Goal: Information Seeking & Learning: Find contact information

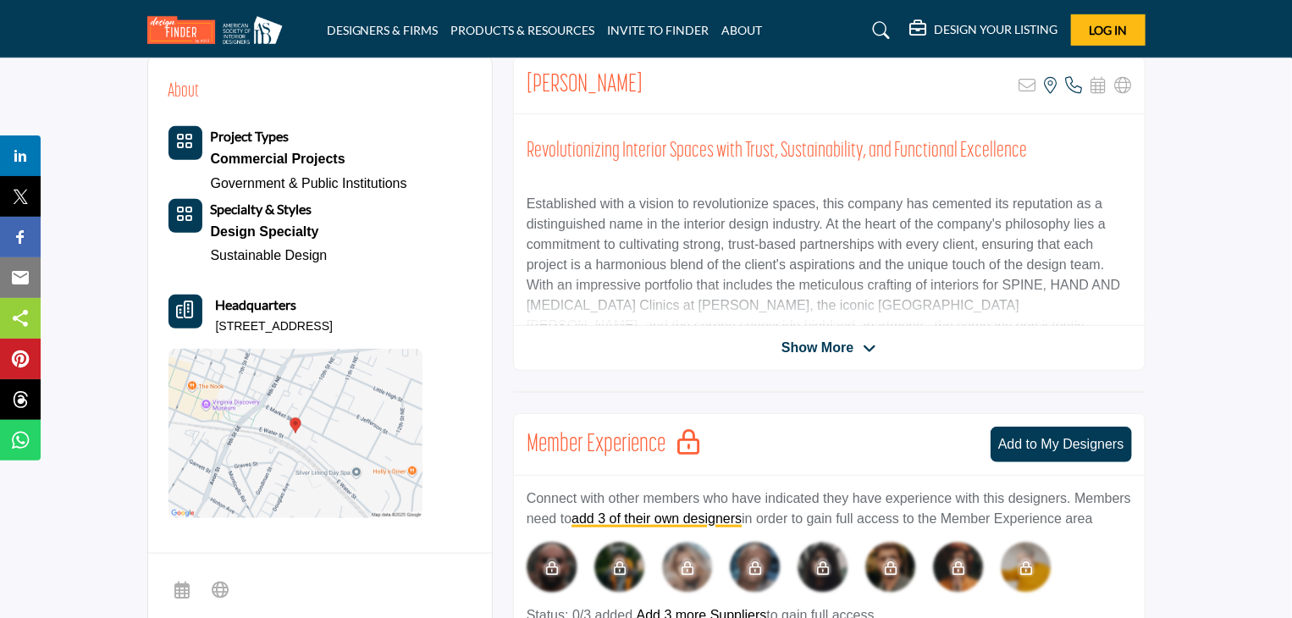
scroll to position [423, 0]
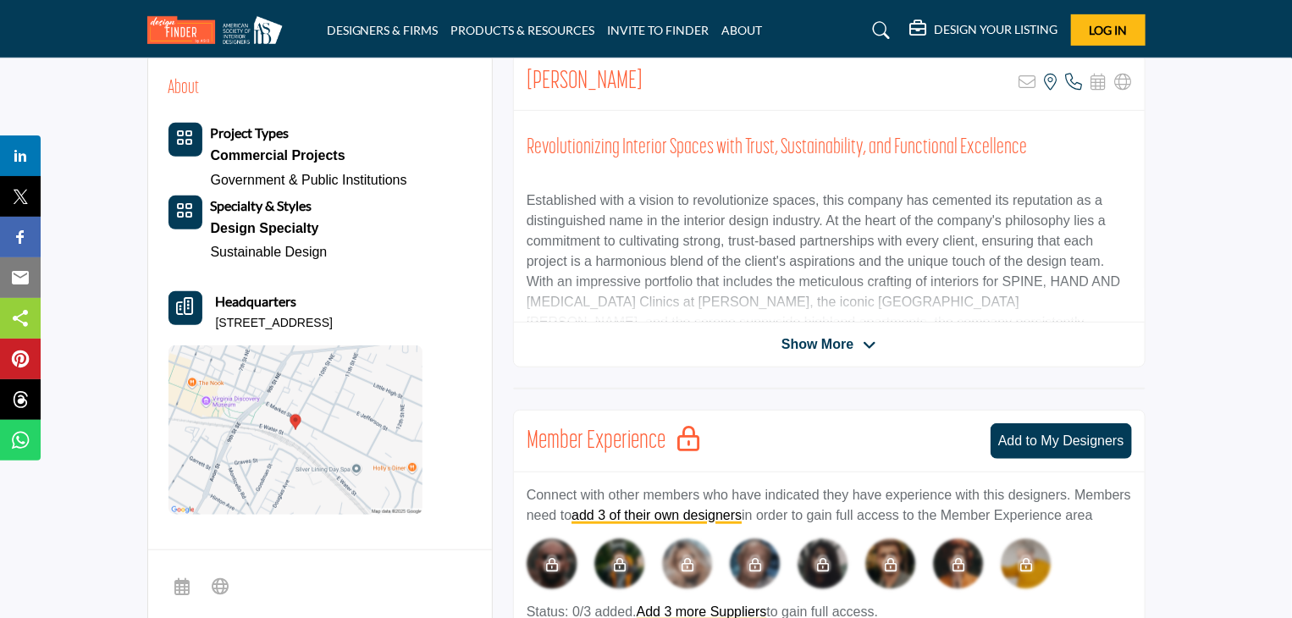
drag, startPoint x: 217, startPoint y: 322, endPoint x: 445, endPoint y: 312, distance: 228.8
click at [445, 312] on div "About Project Types Commercial Projects Government & Public Institutions Specia…" at bounding box center [320, 295] width 303 height 440
copy p "[STREET_ADDRESS]"
click at [866, 340] on icon at bounding box center [870, 345] width 14 height 15
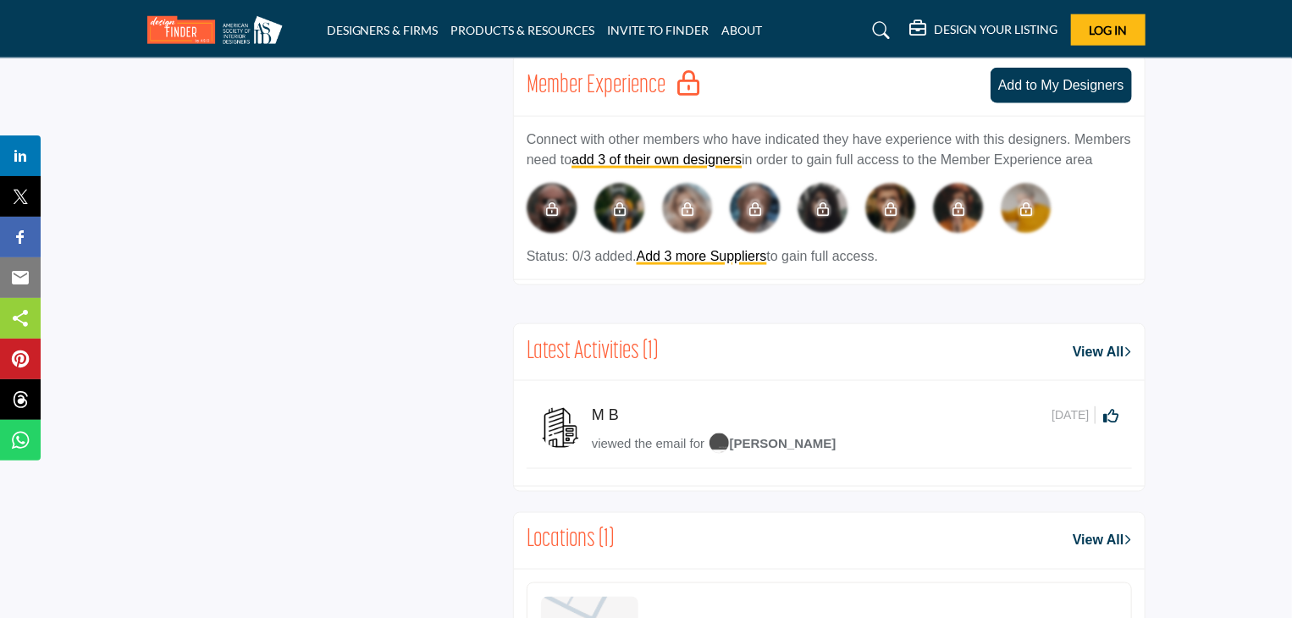
scroll to position [1101, 0]
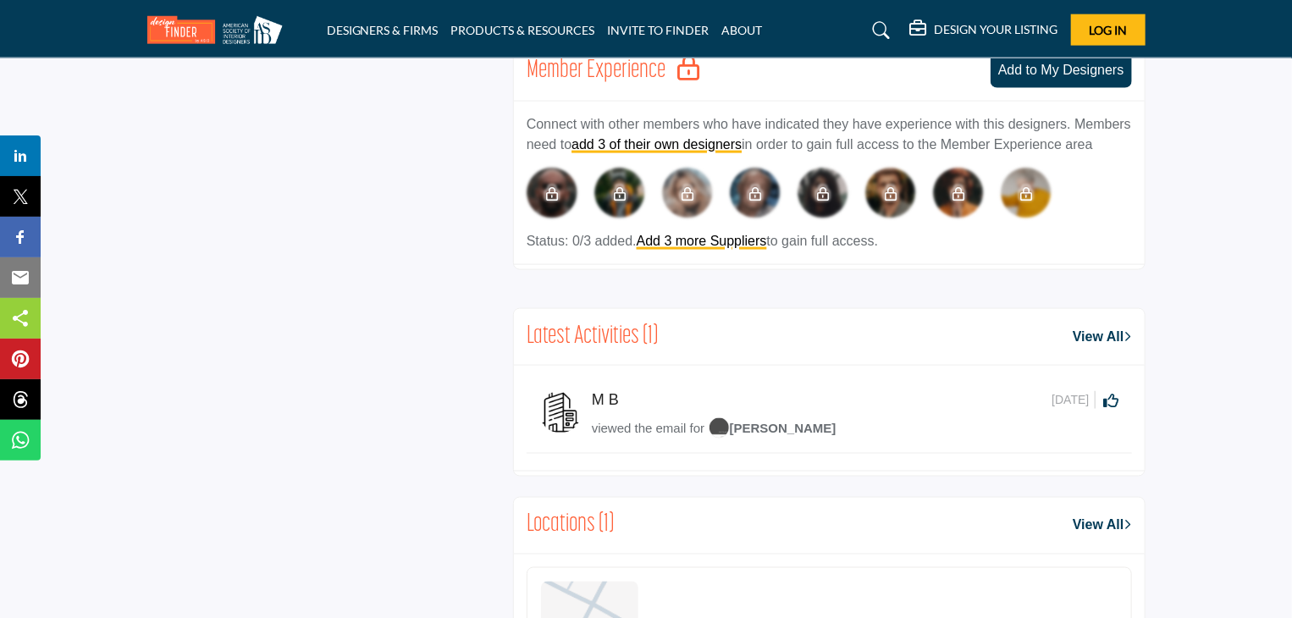
click at [715, 421] on img at bounding box center [719, 427] width 21 height 21
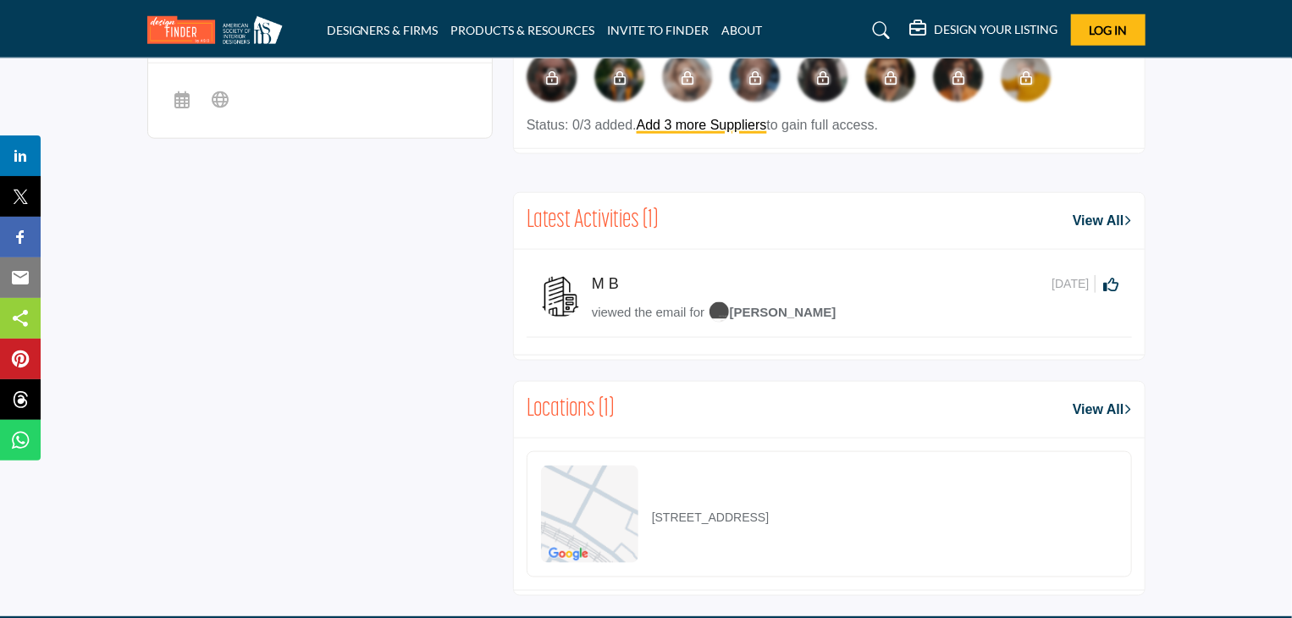
scroll to position [903, 0]
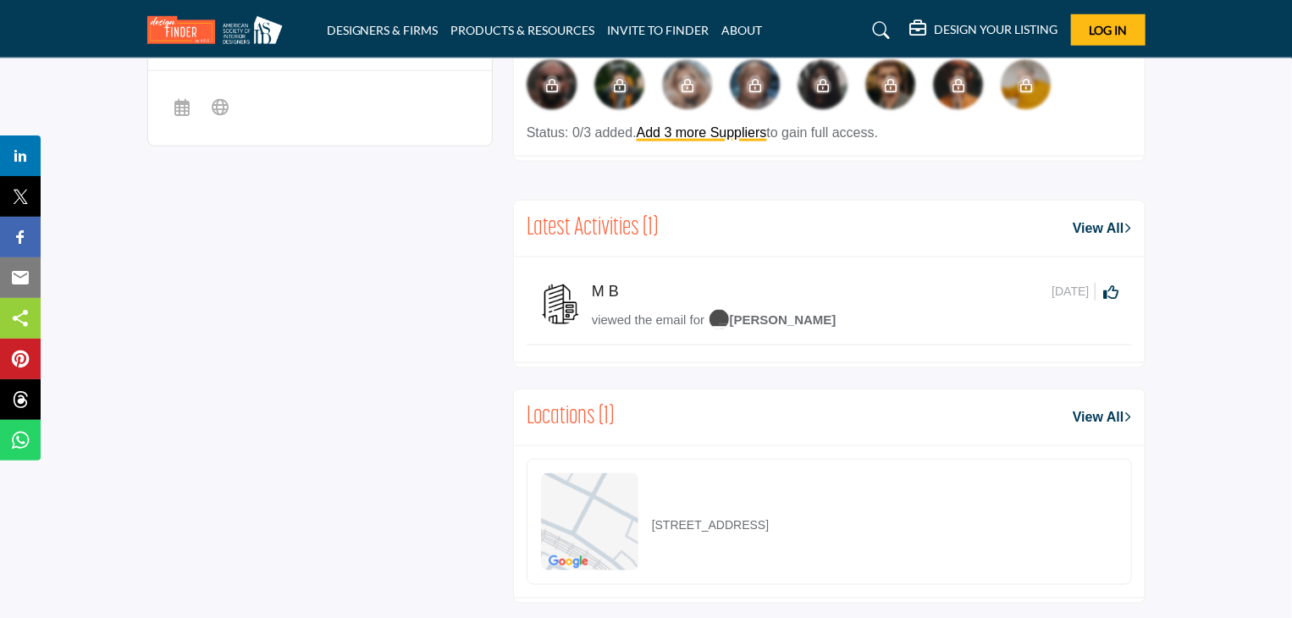
click at [1108, 223] on link "View All" at bounding box center [1102, 228] width 58 height 20
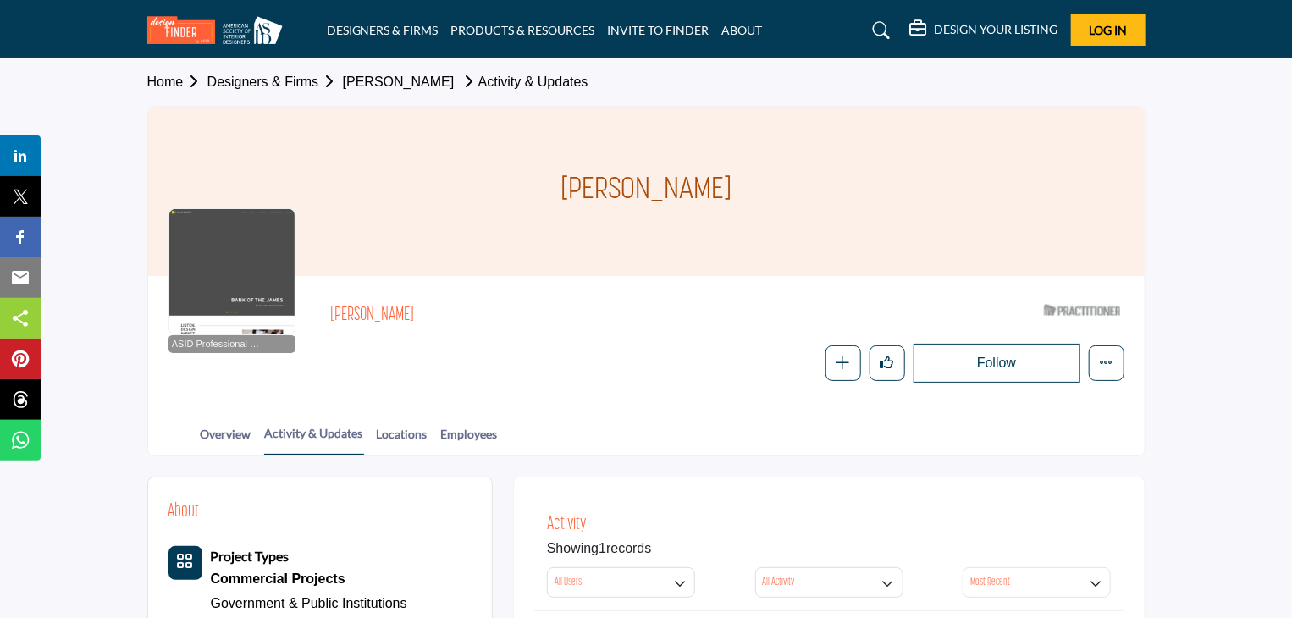
click at [489, 79] on link "Activity & Updates" at bounding box center [523, 82] width 130 height 14
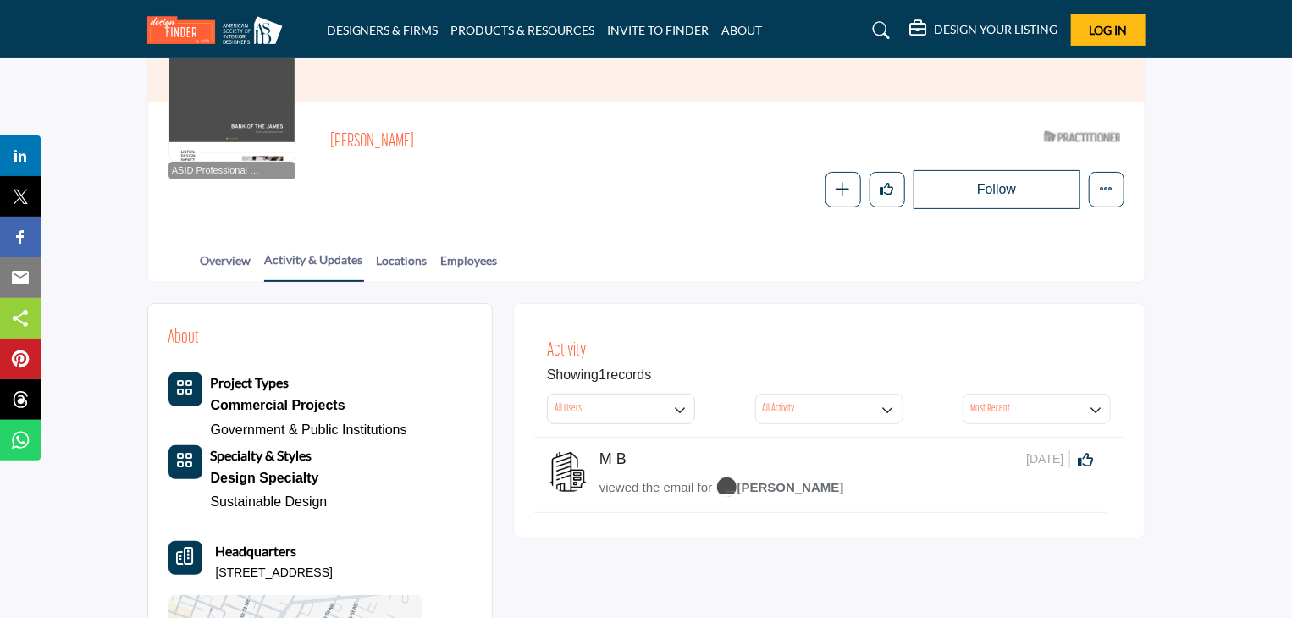
scroll to position [169, 0]
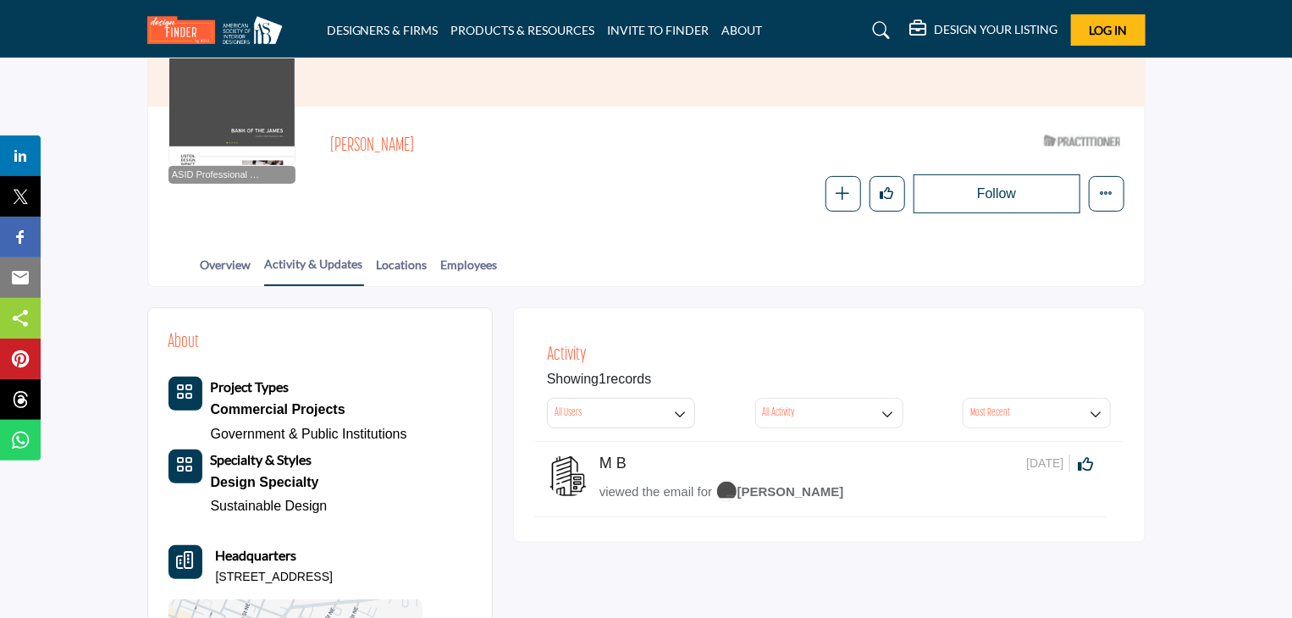
click at [753, 489] on span "[PERSON_NAME]" at bounding box center [780, 491] width 128 height 14
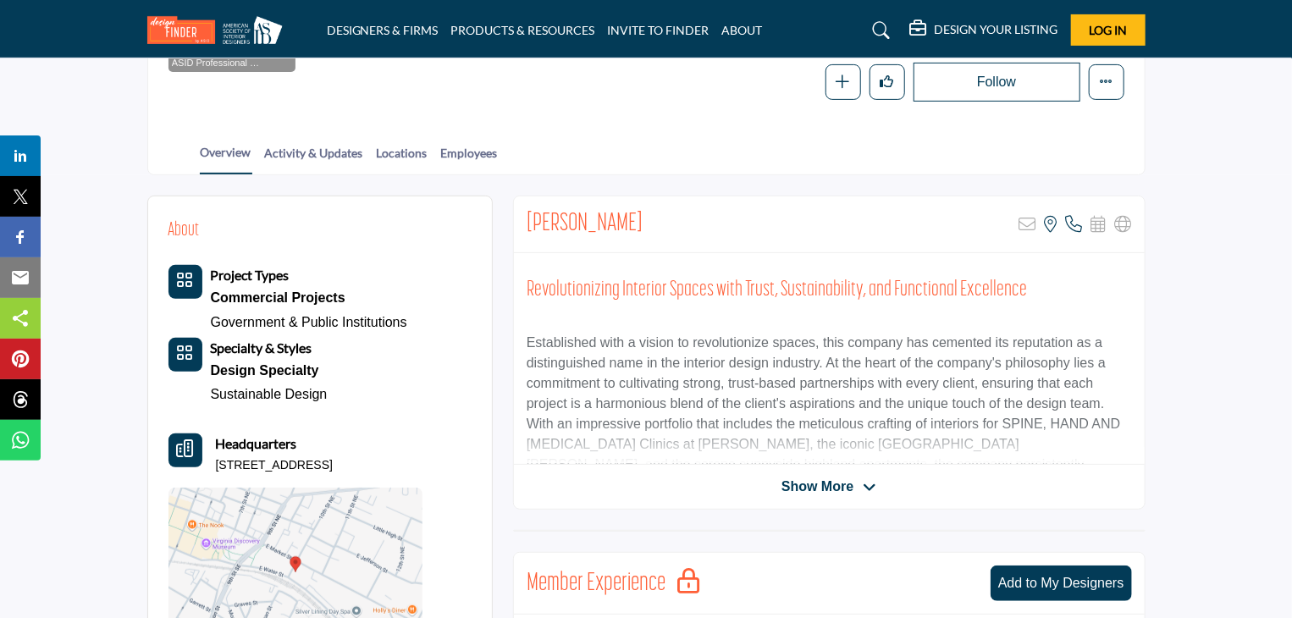
scroll to position [282, 0]
click at [863, 479] on icon at bounding box center [870, 486] width 14 height 15
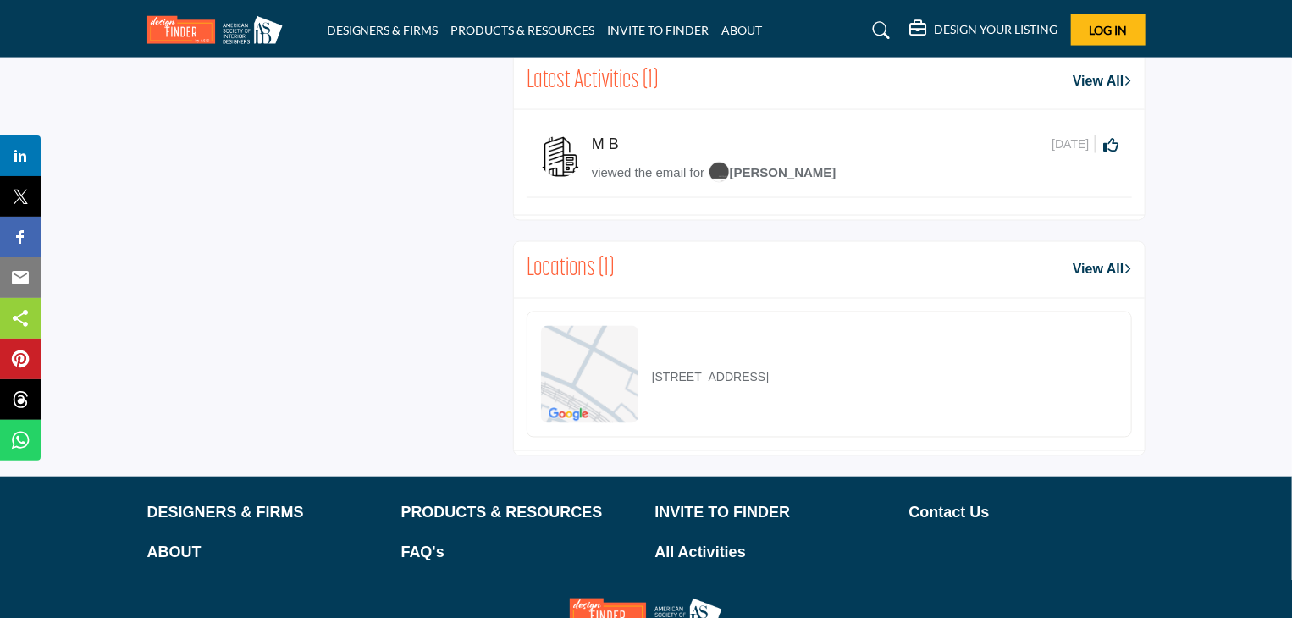
scroll to position [1345, 0]
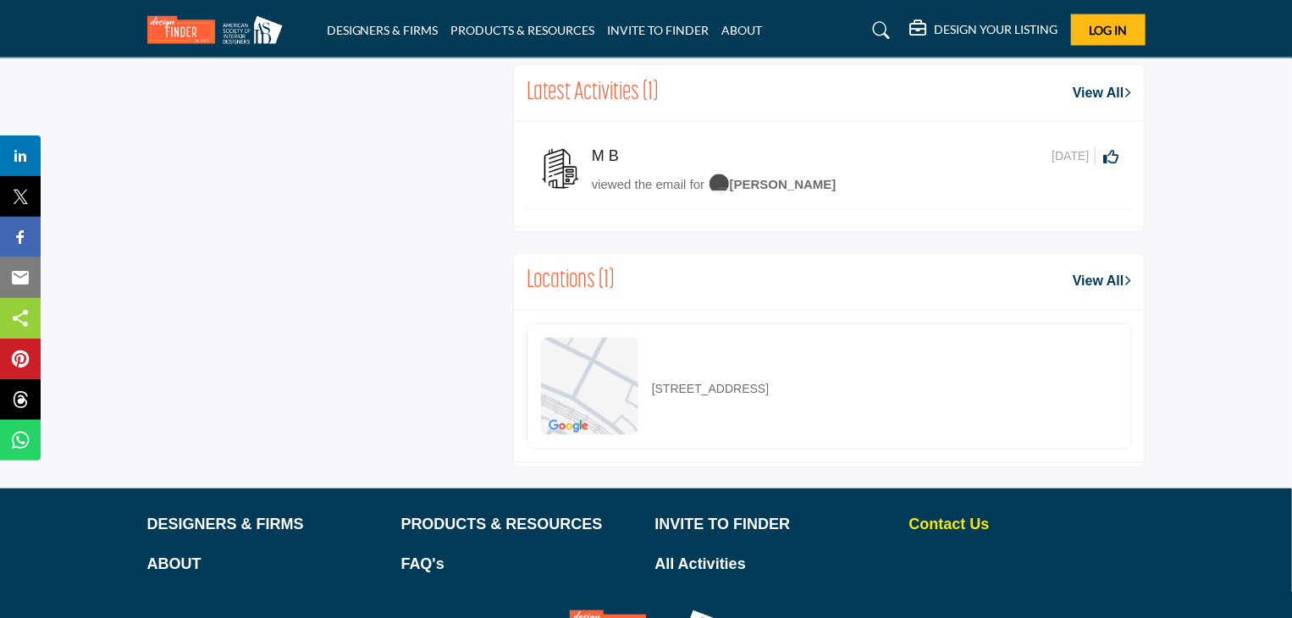
click at [955, 514] on p "Contact Us" at bounding box center [1028, 525] width 236 height 23
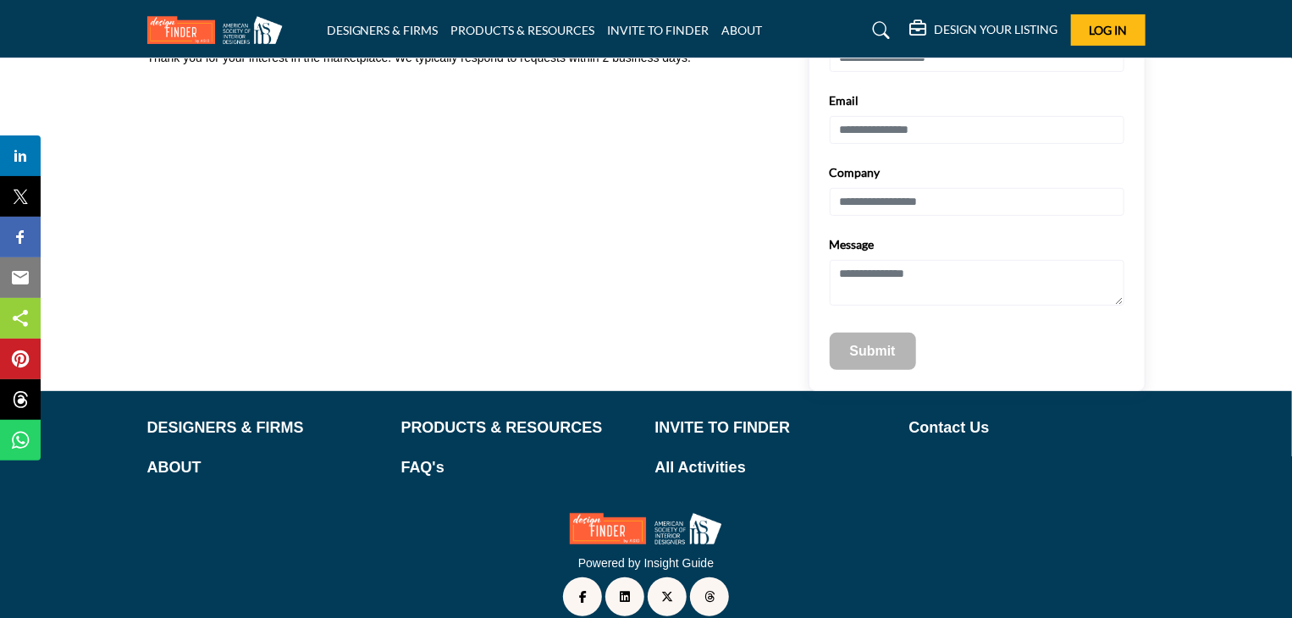
scroll to position [210, 0]
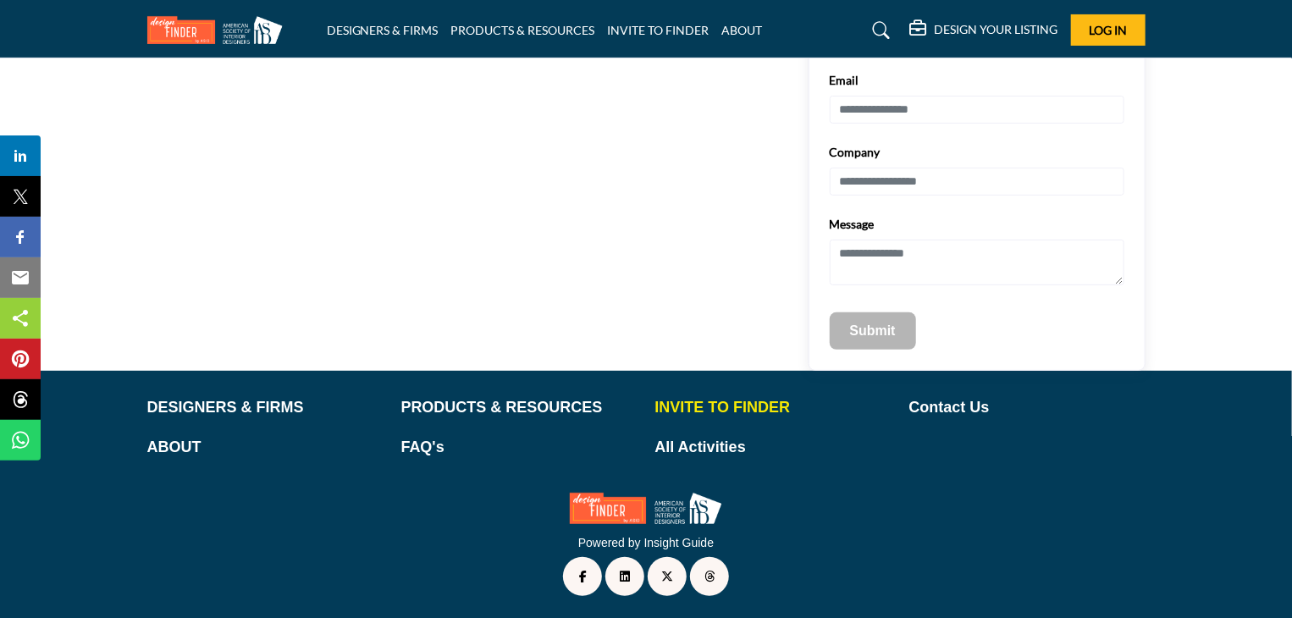
click at [722, 402] on p "INVITE TO FINDER" at bounding box center [773, 407] width 236 height 23
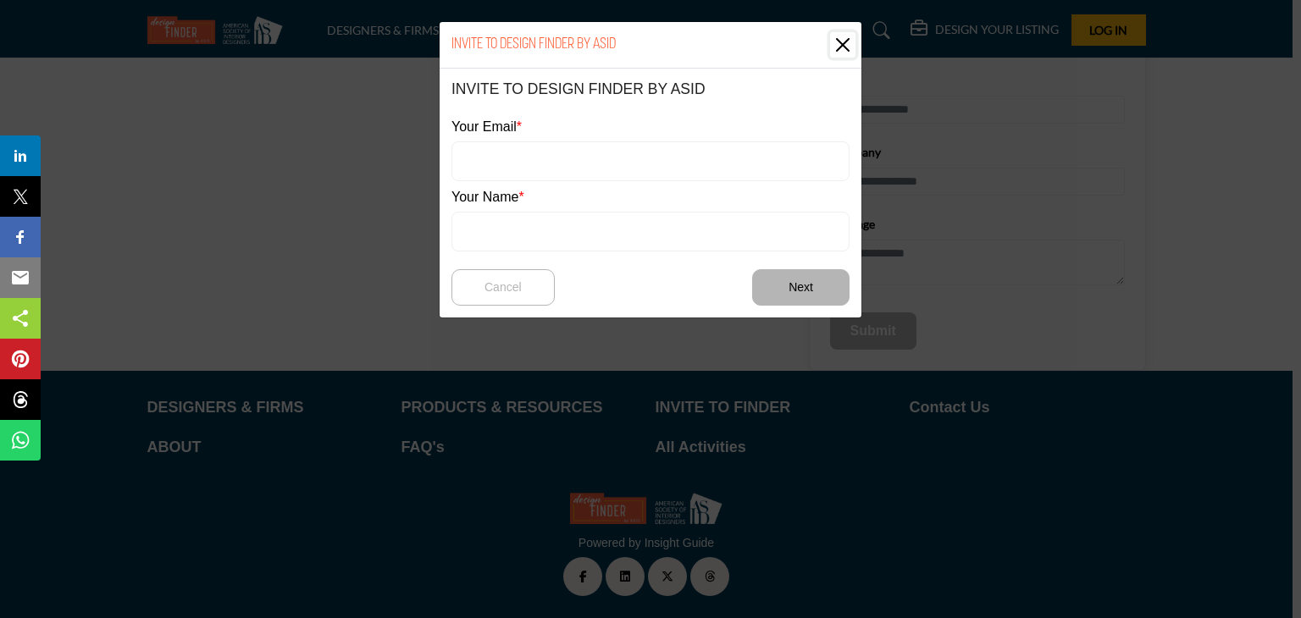
click at [847, 32] on button "Close" at bounding box center [842, 44] width 25 height 25
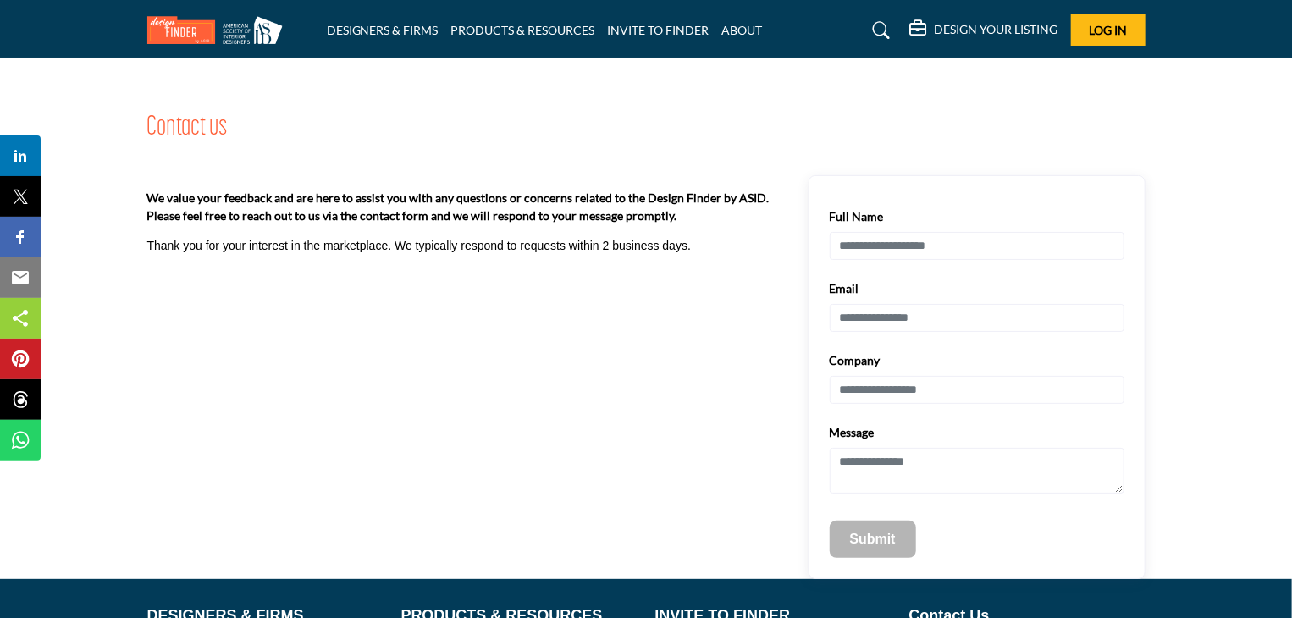
scroll to position [0, 0]
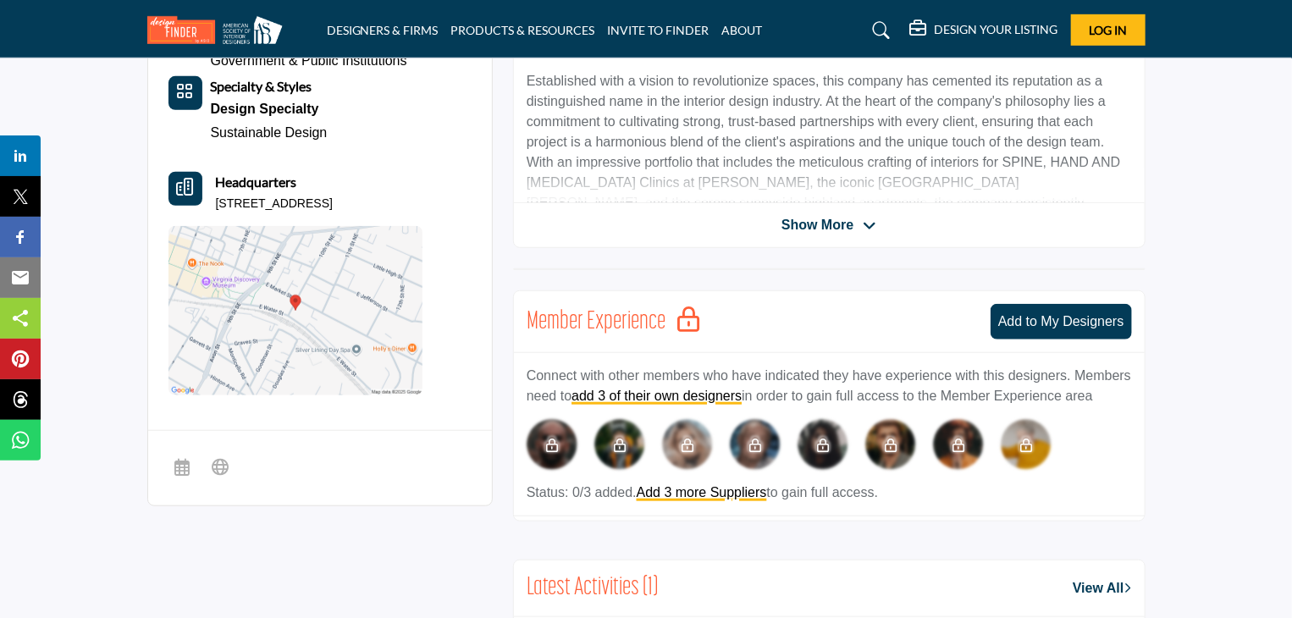
scroll to position [528, 0]
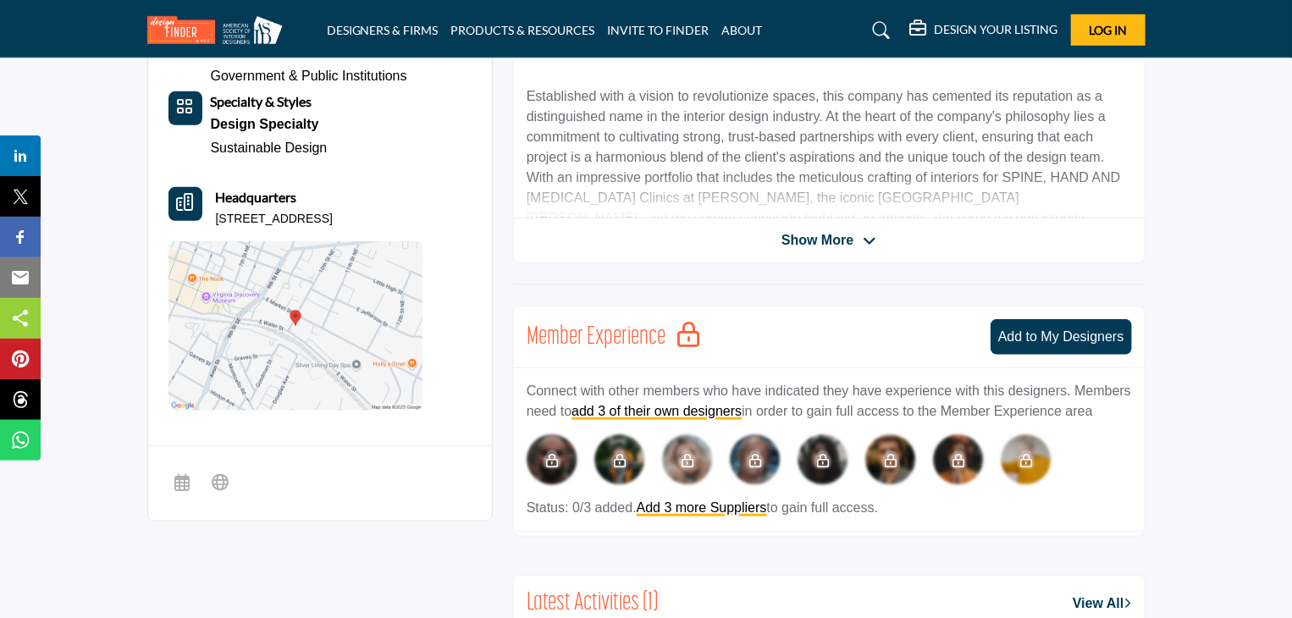
click at [860, 234] on span "Show More" at bounding box center [829, 240] width 95 height 20
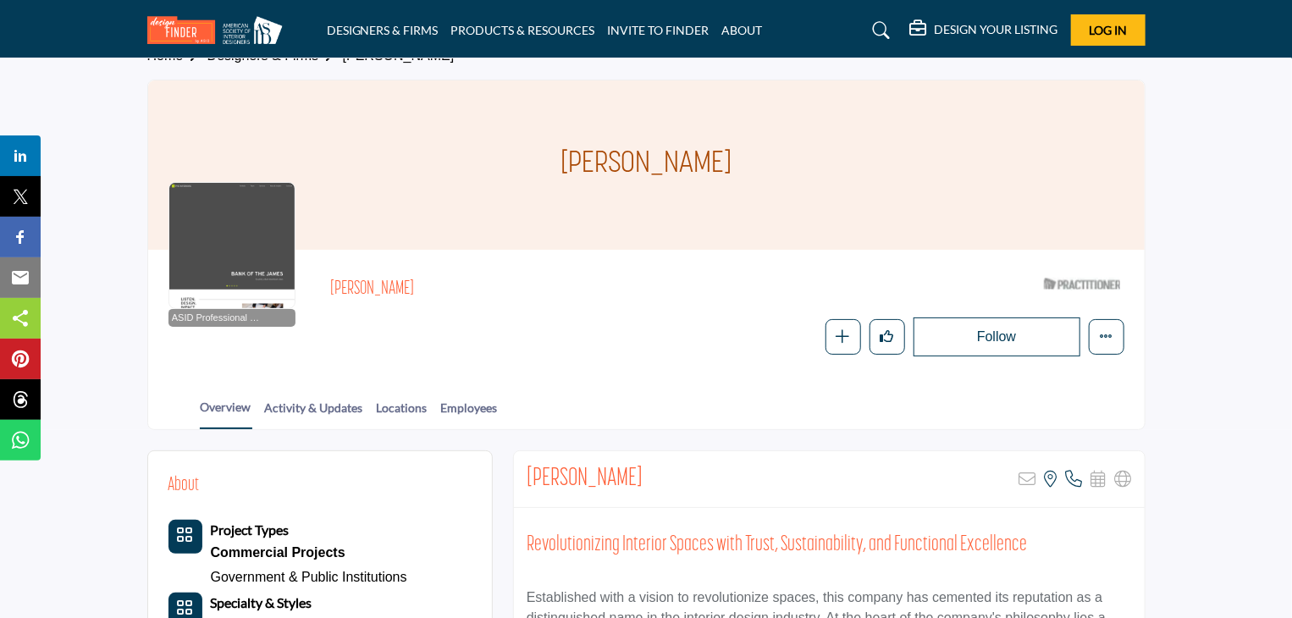
scroll to position [0, 0]
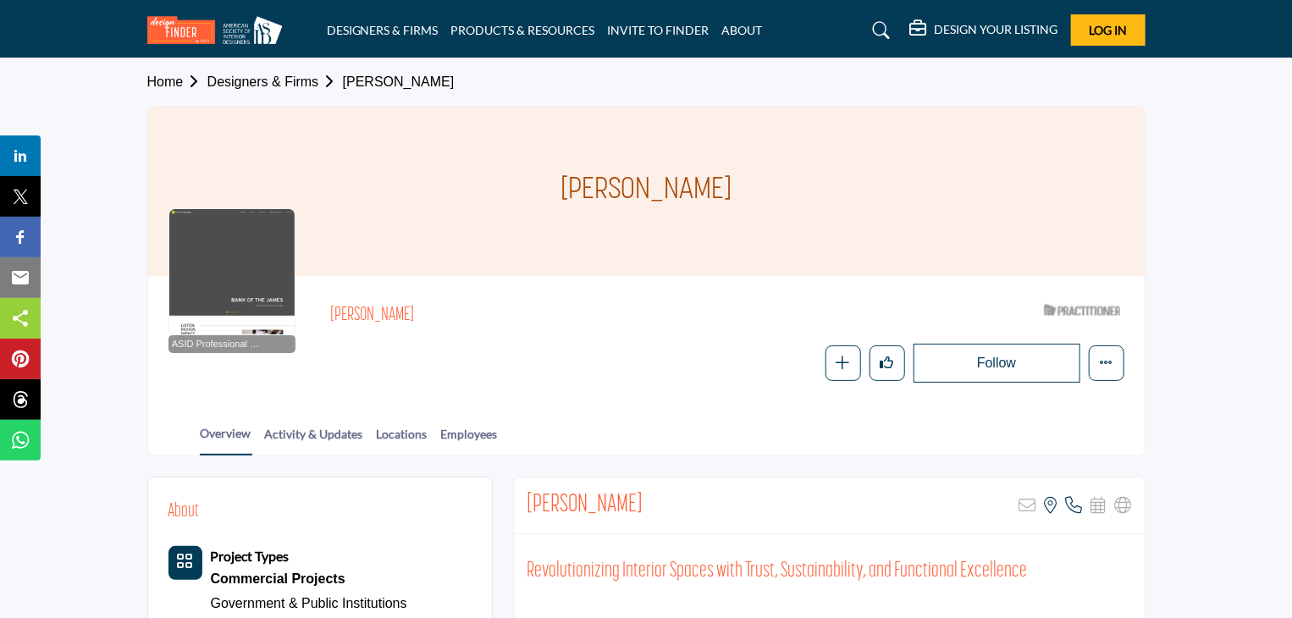
click at [296, 78] on link "Designers & Firms" at bounding box center [274, 82] width 135 height 14
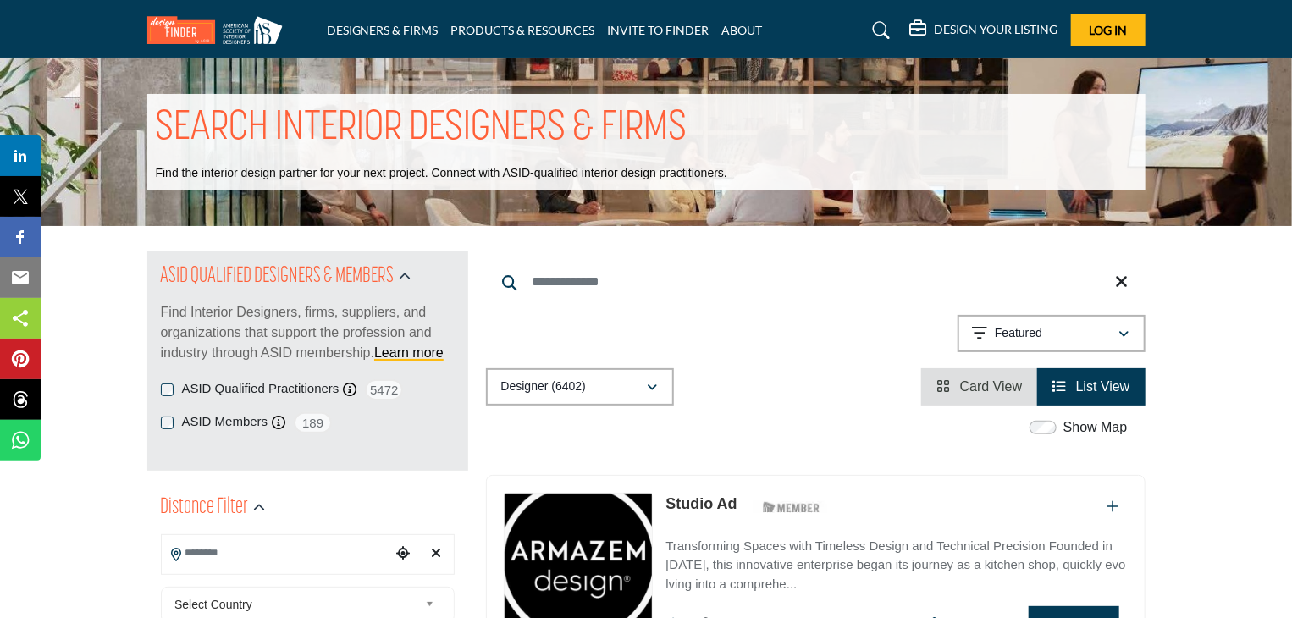
click at [247, 556] on input "Search Location" at bounding box center [276, 553] width 229 height 33
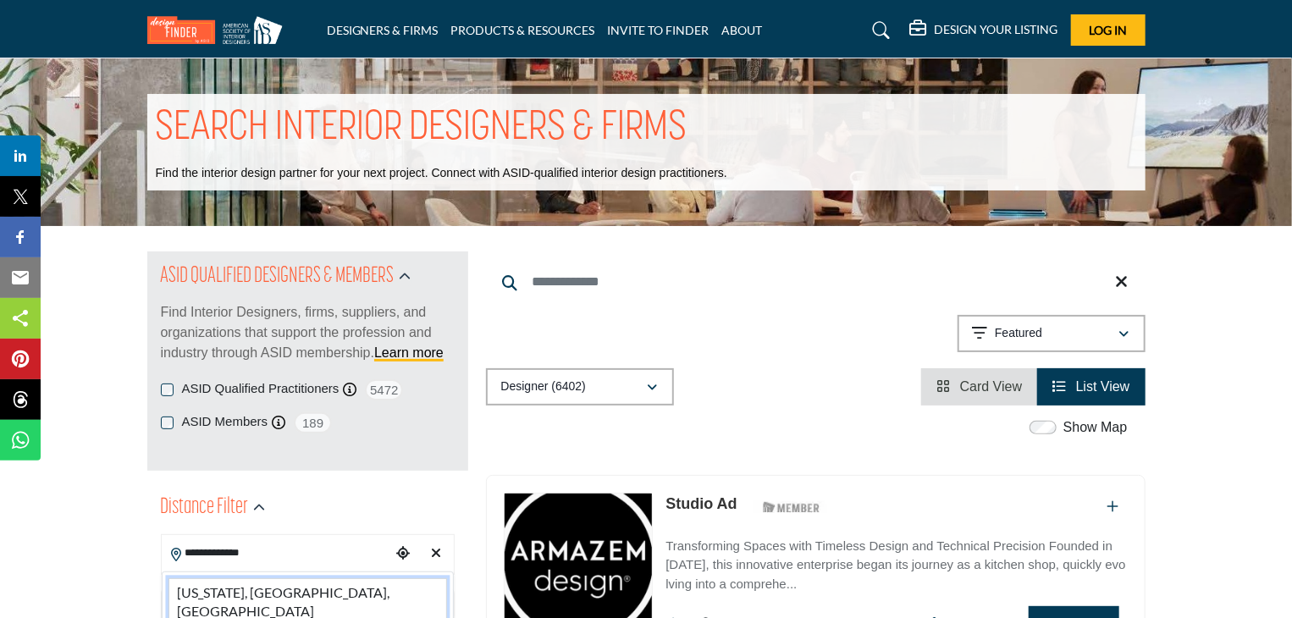
click at [266, 587] on li "[US_STATE], [GEOGRAPHIC_DATA], [GEOGRAPHIC_DATA]" at bounding box center [308, 602] width 279 height 48
type input "**********"
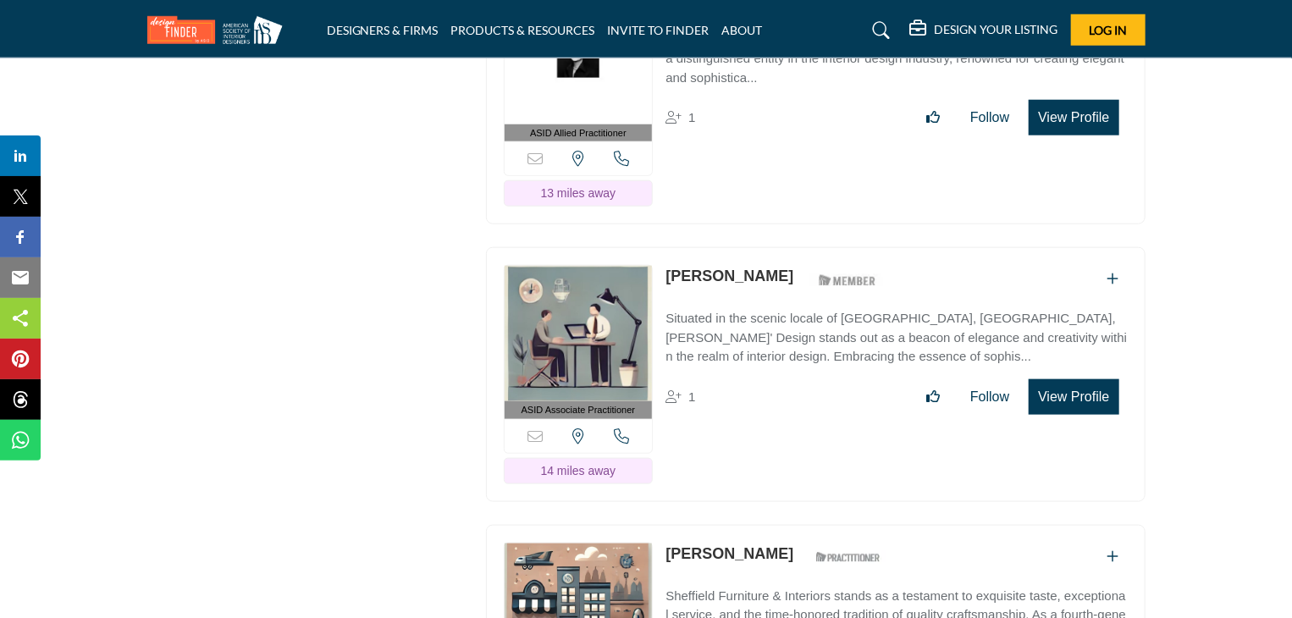
scroll to position [27444, 0]
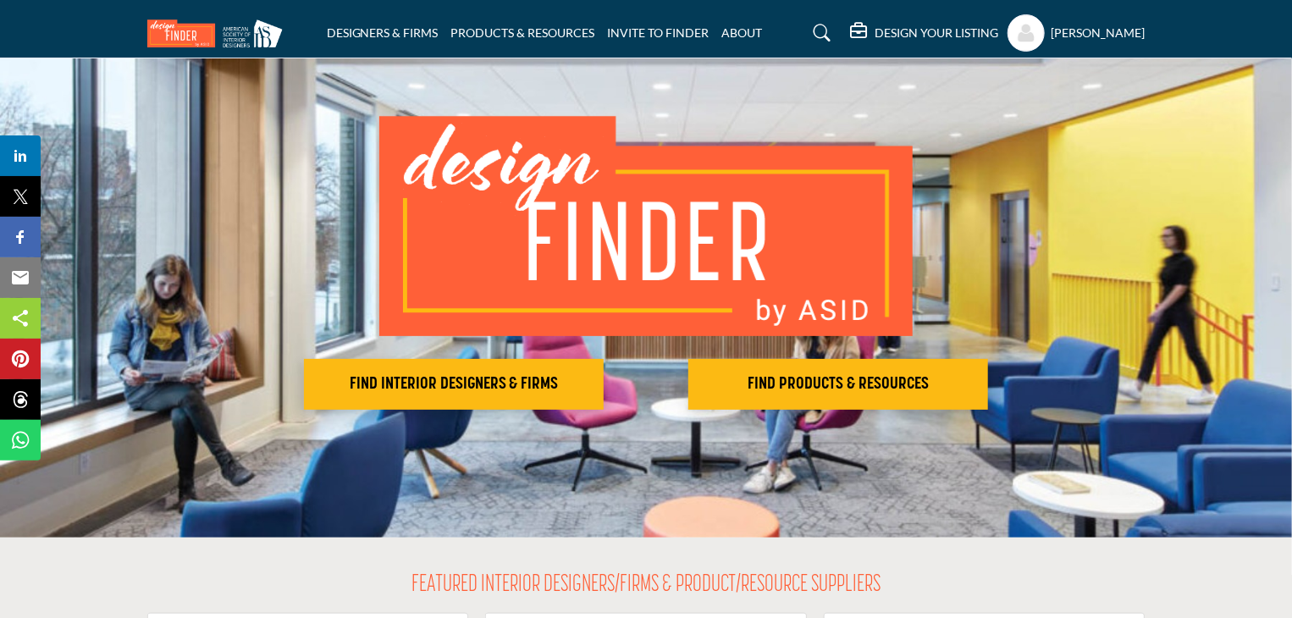
scroll to position [74, 0]
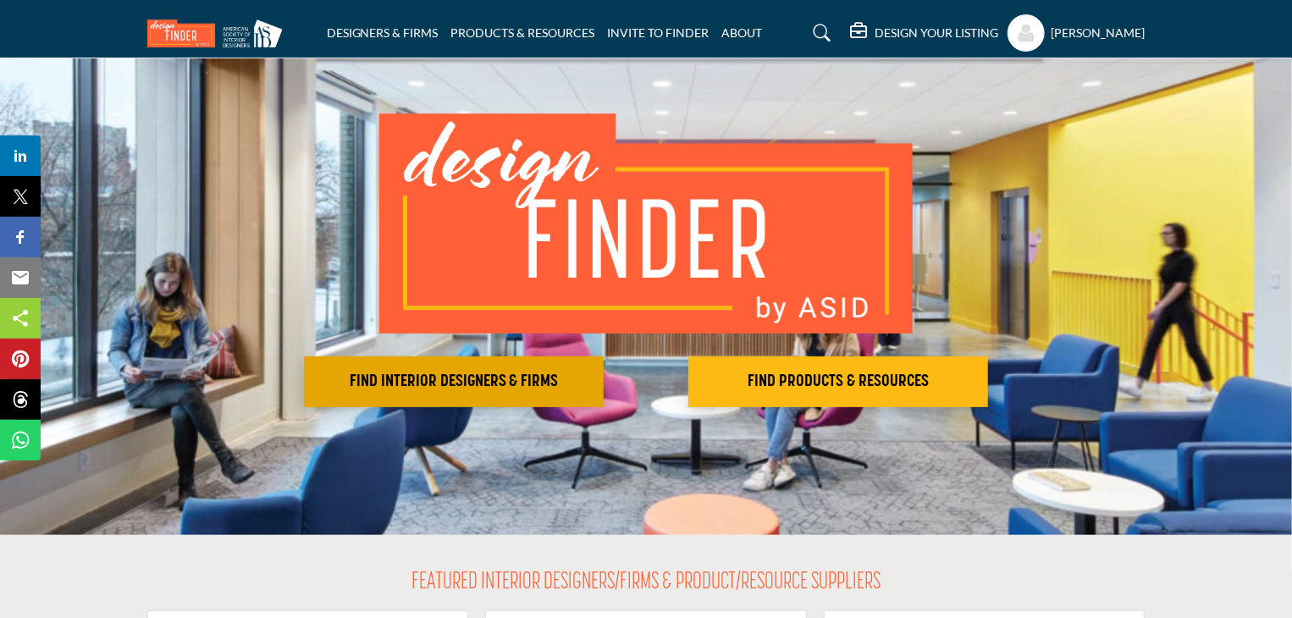
click at [463, 377] on h2 "FIND INTERIOR DESIGNERS & FIRMS" at bounding box center [454, 382] width 290 height 20
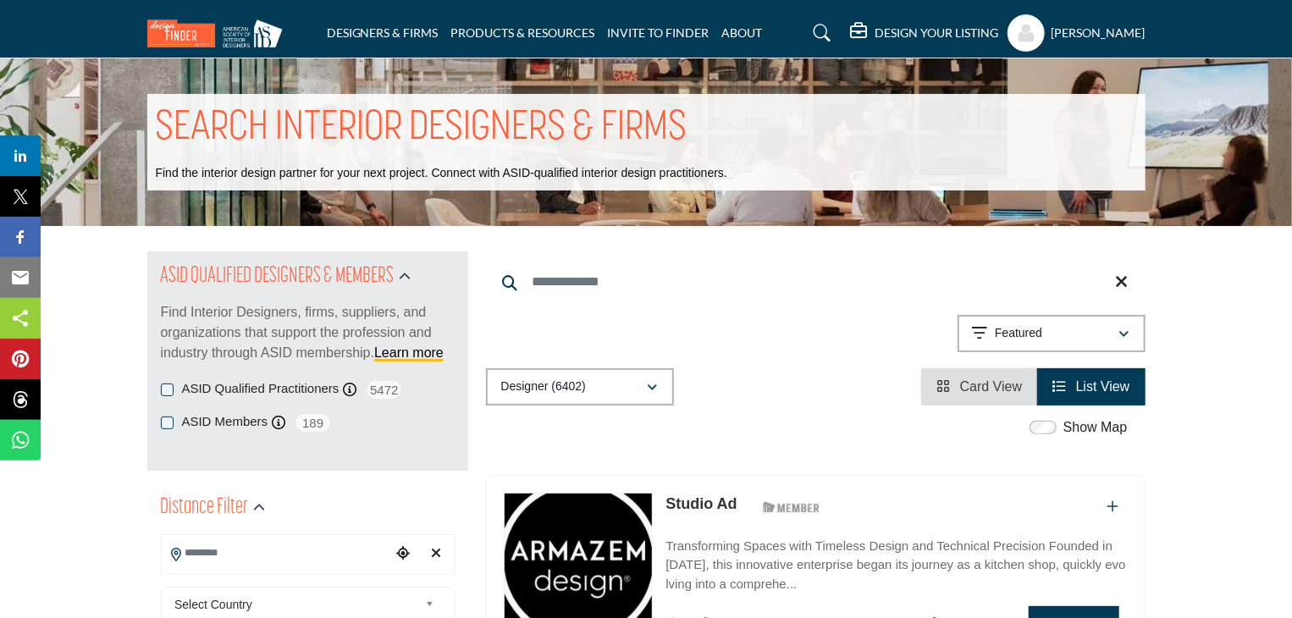
click at [265, 559] on input "Search Location" at bounding box center [276, 553] width 229 height 33
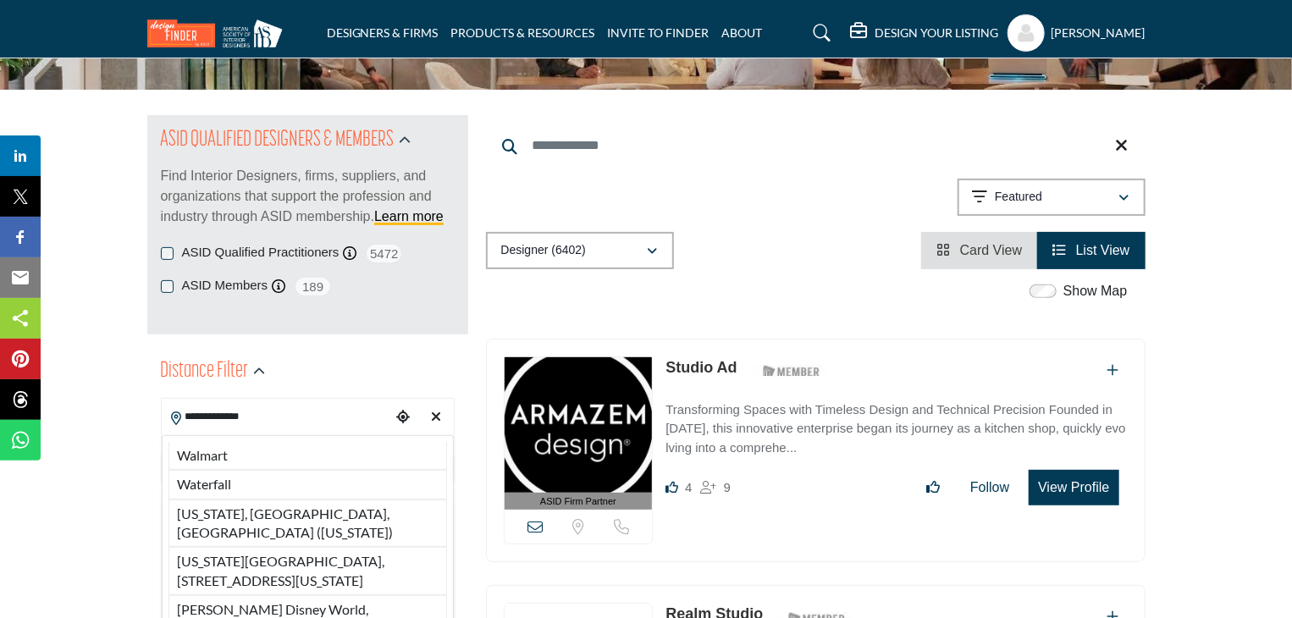
scroll to position [141, 0]
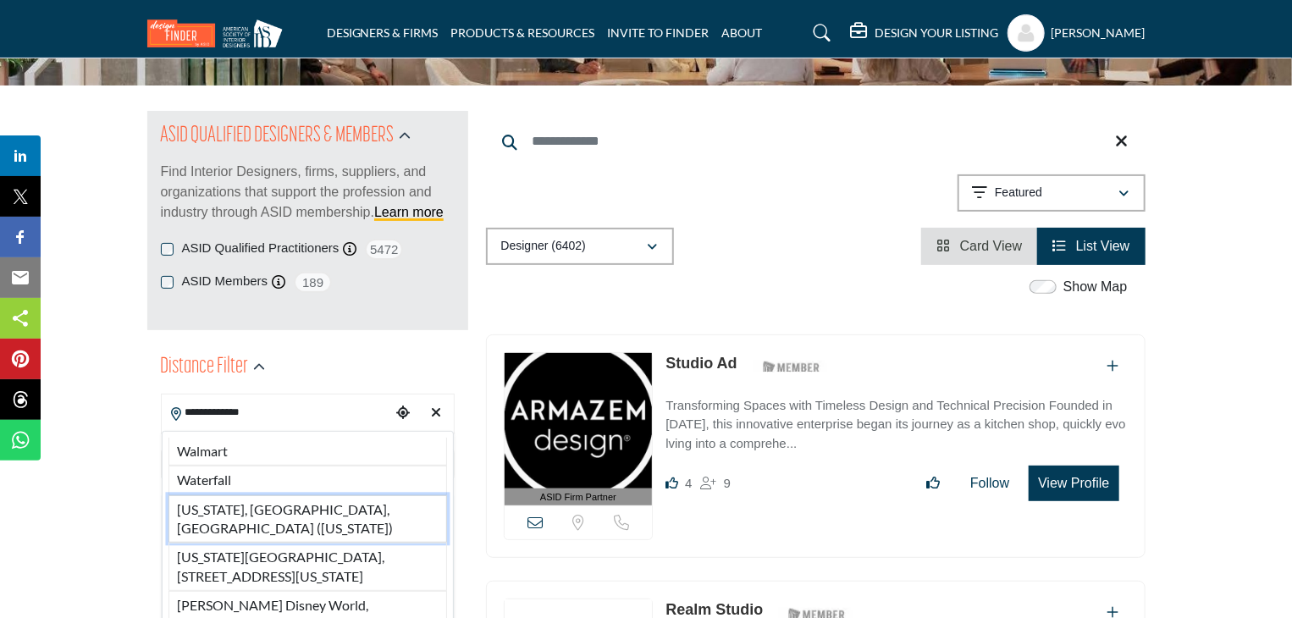
click at [340, 506] on li "[US_STATE], [GEOGRAPHIC_DATA], [GEOGRAPHIC_DATA] ([US_STATE])" at bounding box center [308, 519] width 279 height 48
type input "**********"
type input "***"
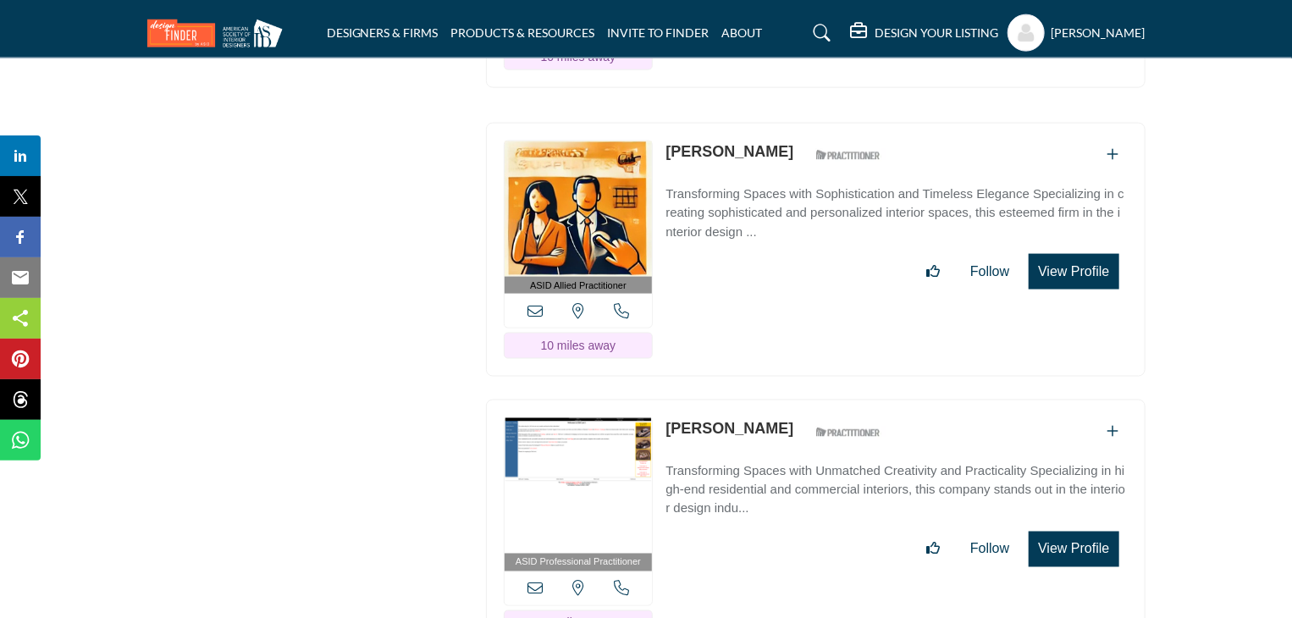
scroll to position [23776, 0]
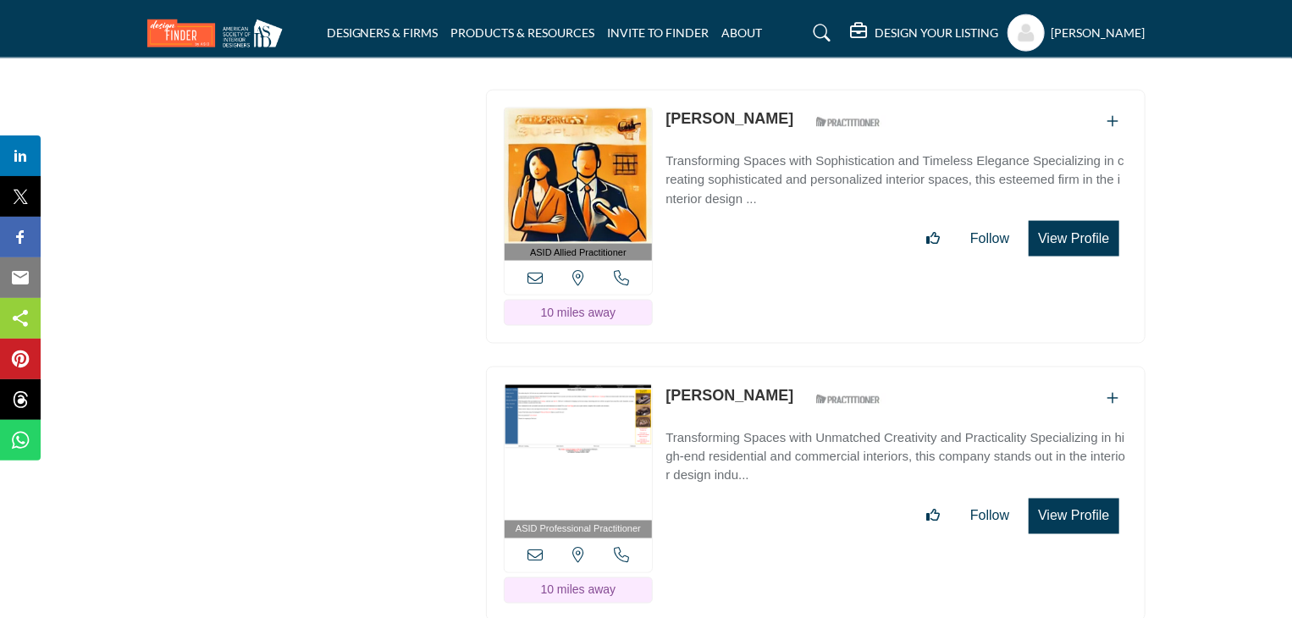
click at [831, 30] on icon at bounding box center [822, 33] width 17 height 17
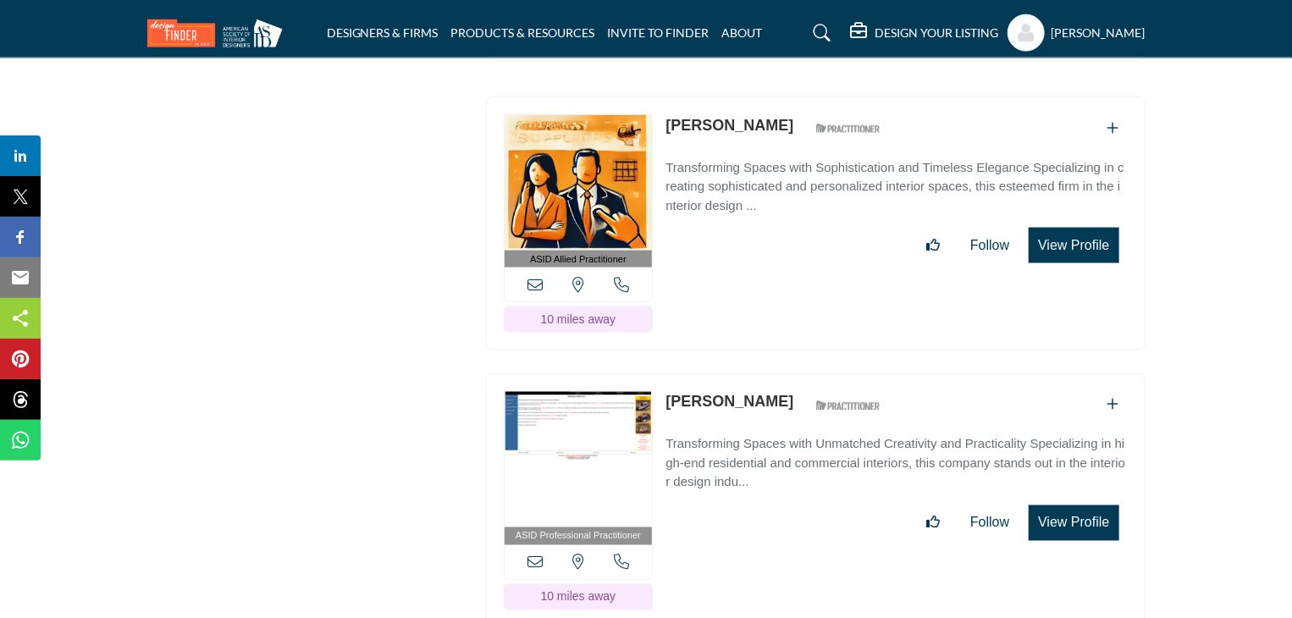
scroll to position [23839, 0]
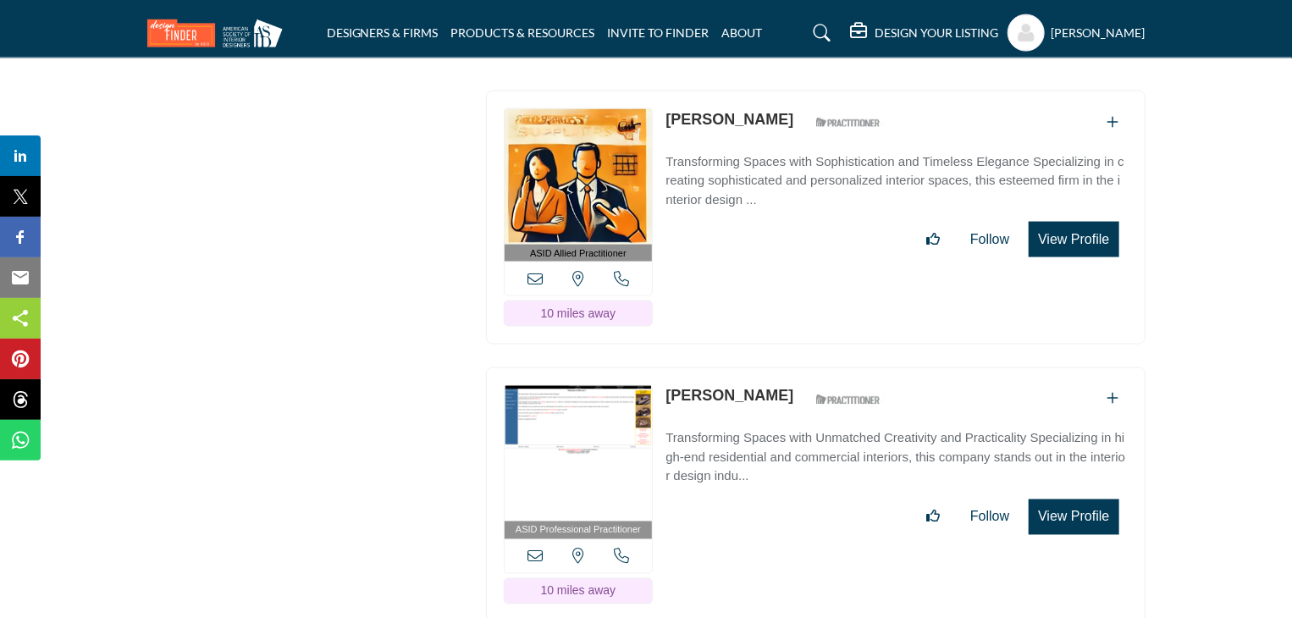
click at [831, 30] on icon at bounding box center [822, 33] width 17 height 17
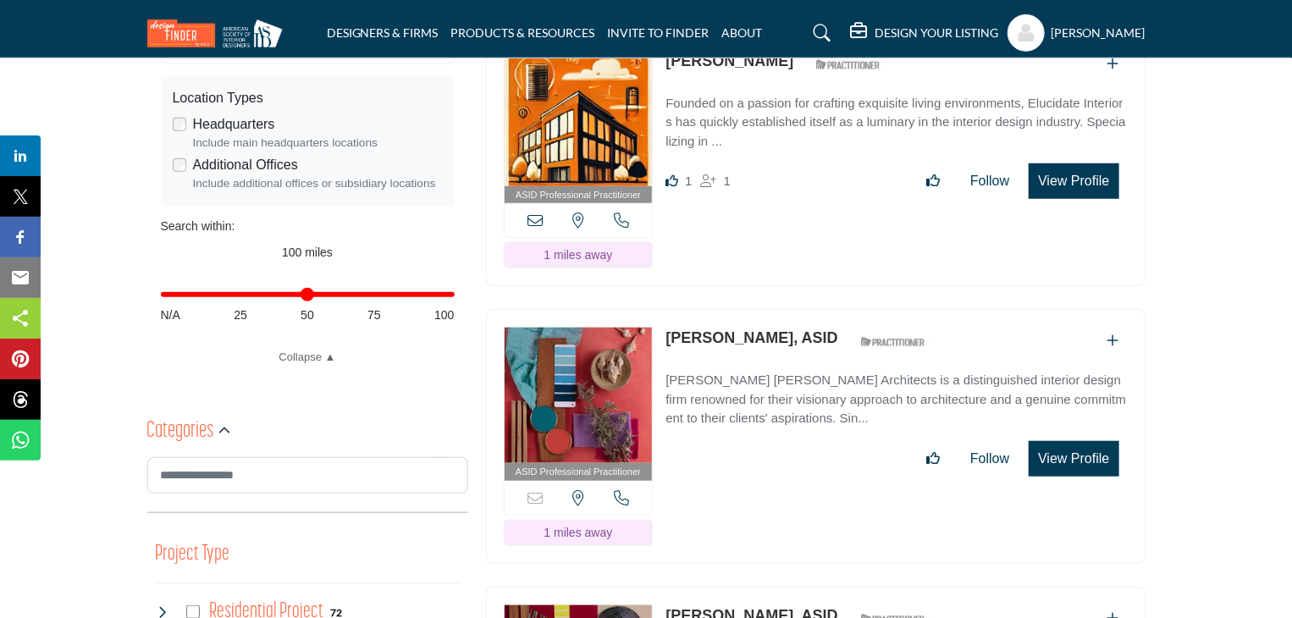
scroll to position [0, 0]
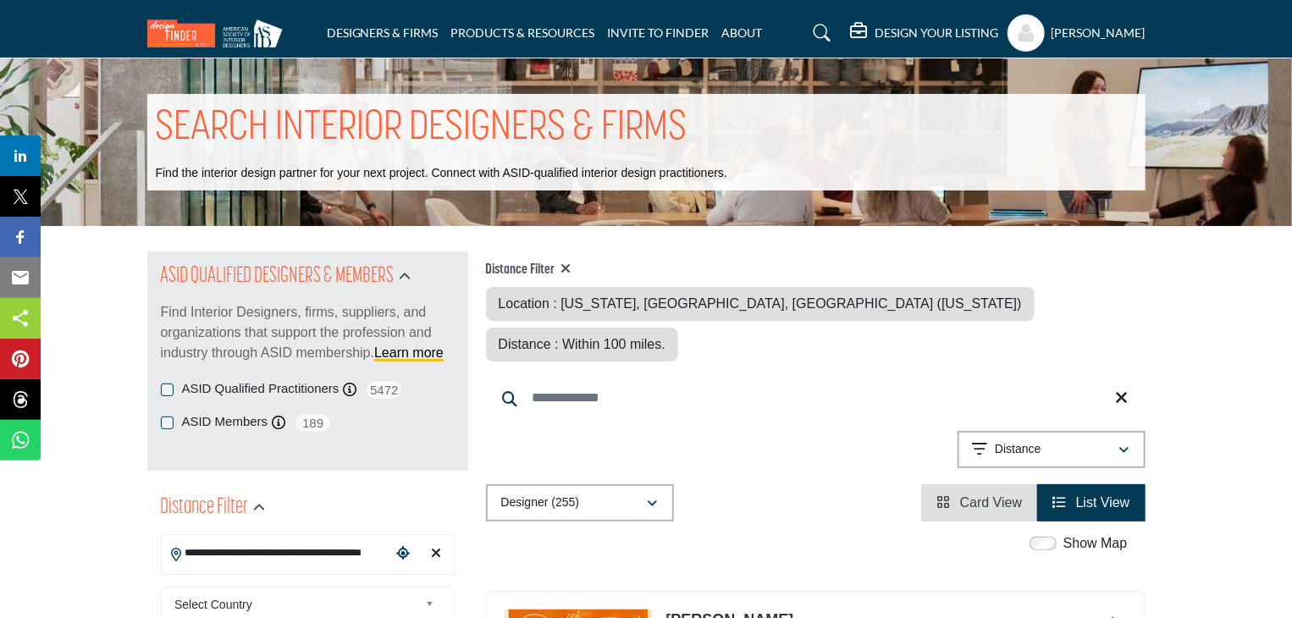
click at [831, 26] on icon at bounding box center [822, 33] width 17 height 17
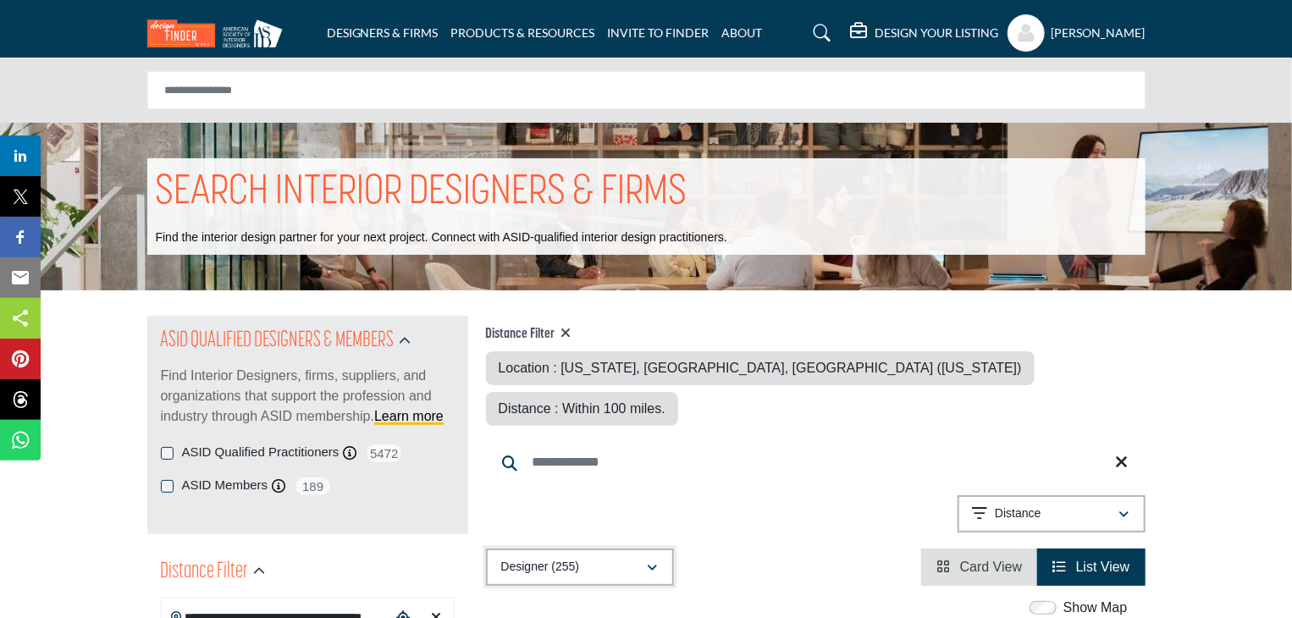
click at [654, 562] on icon "button" at bounding box center [653, 568] width 10 height 12
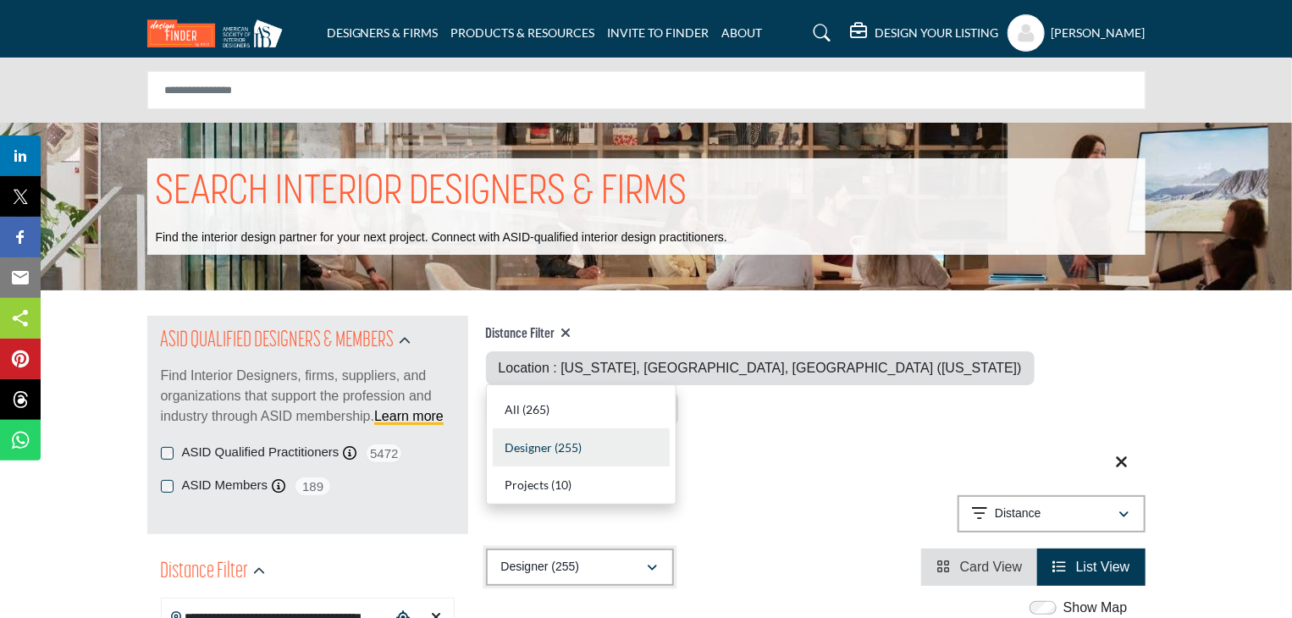
click at [654, 562] on icon "button" at bounding box center [653, 568] width 10 height 12
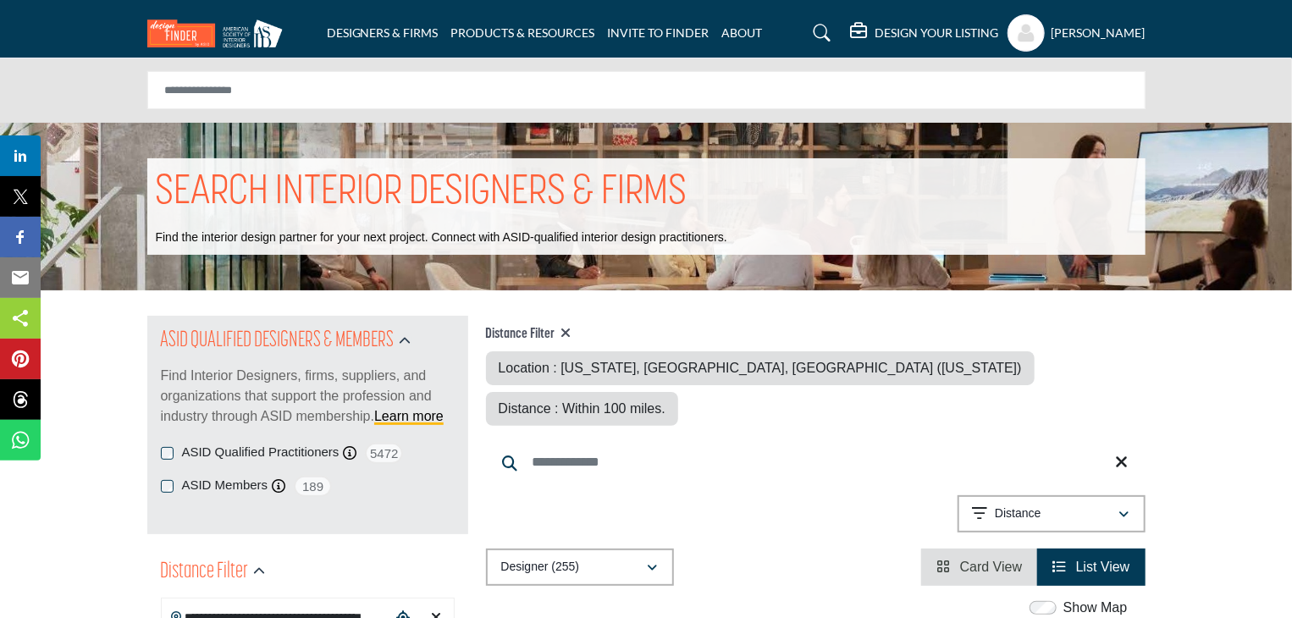
click at [630, 442] on input "Search Keyword" at bounding box center [816, 462] width 660 height 41
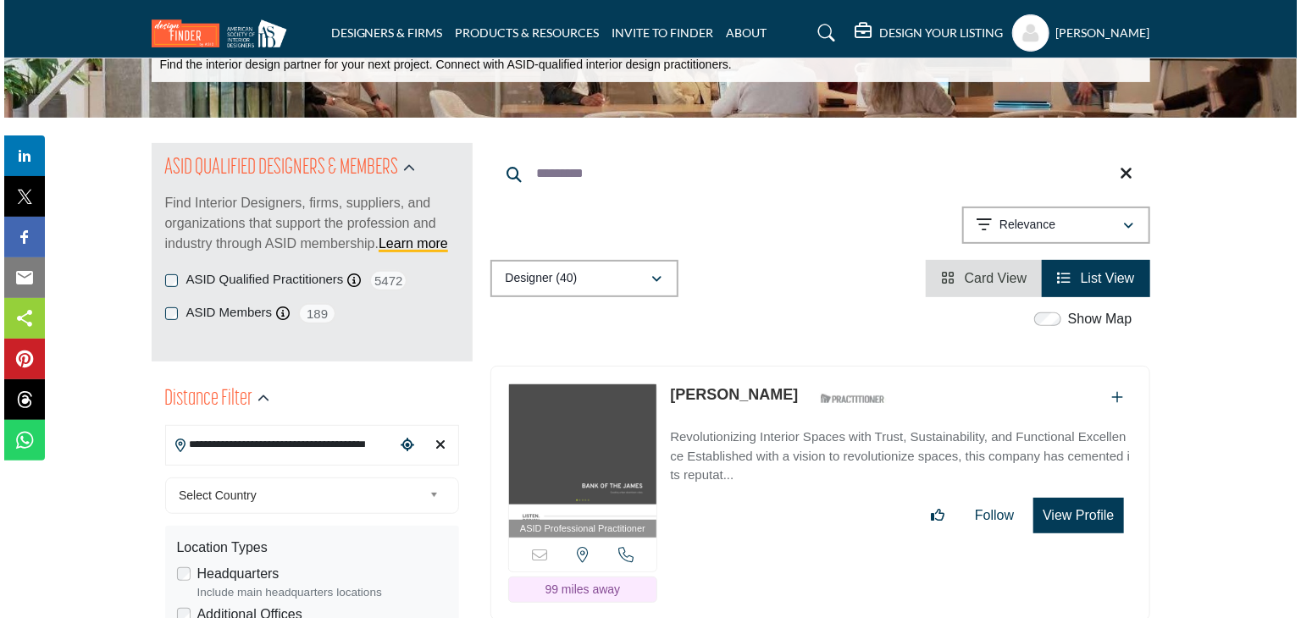
scroll to position [175, 0]
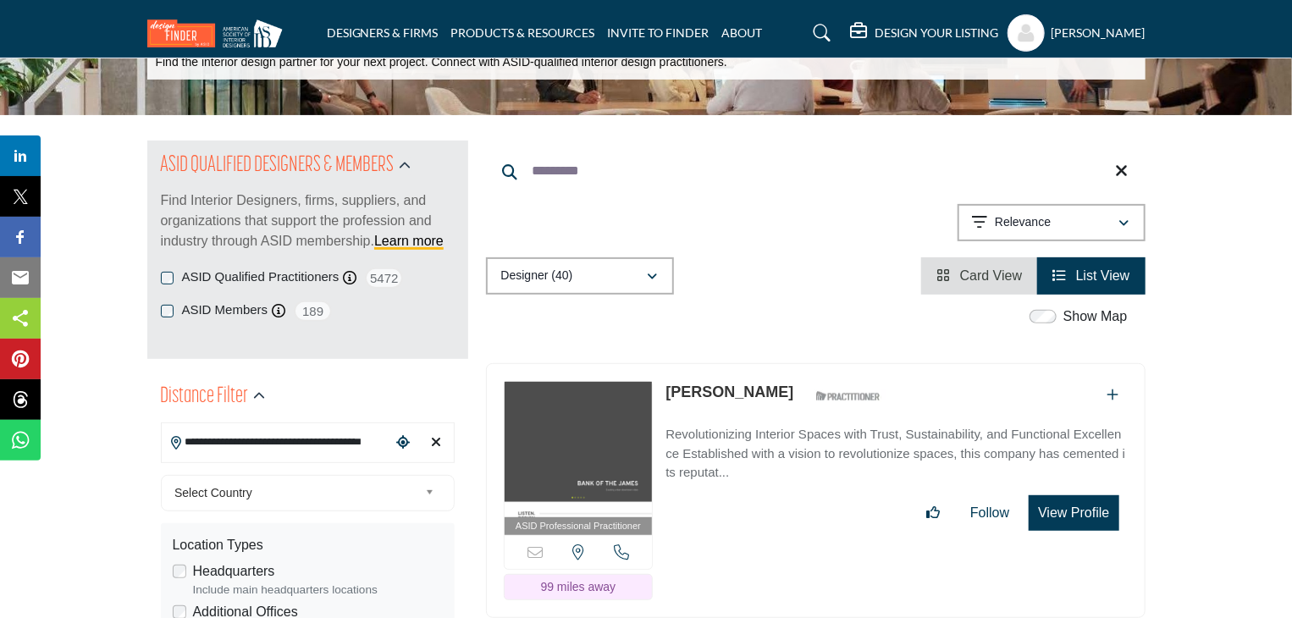
type input "*********"
click at [1070, 509] on button "View Profile" at bounding box center [1074, 513] width 90 height 36
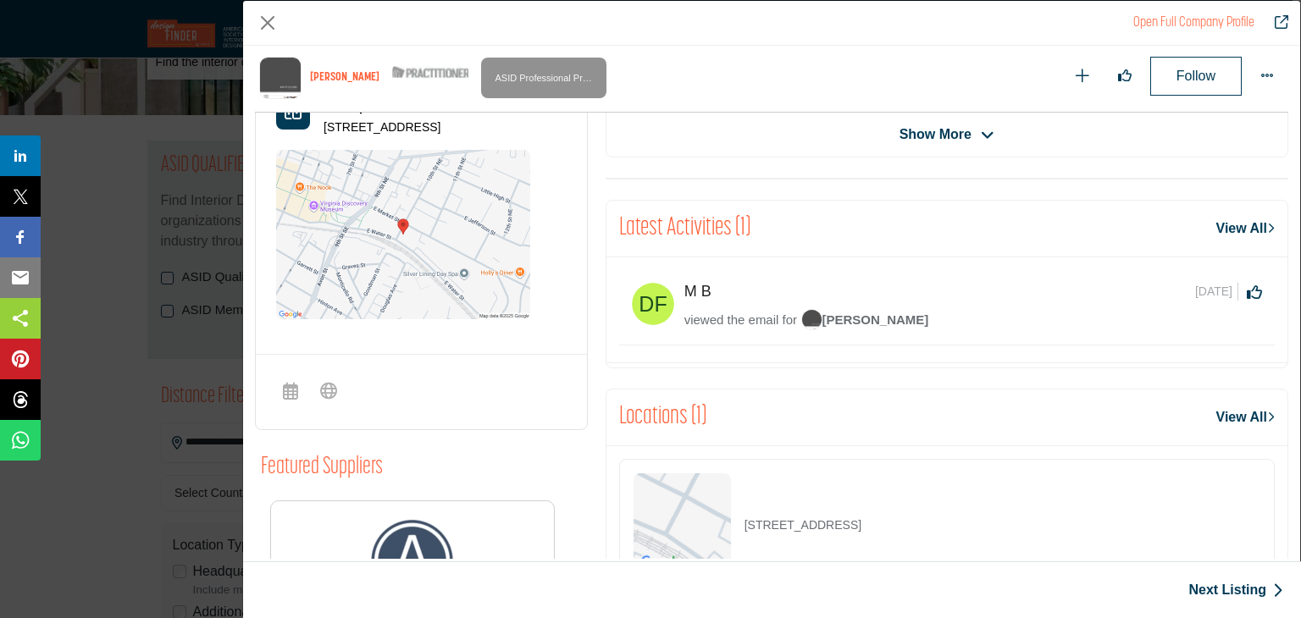
scroll to position [633, 0]
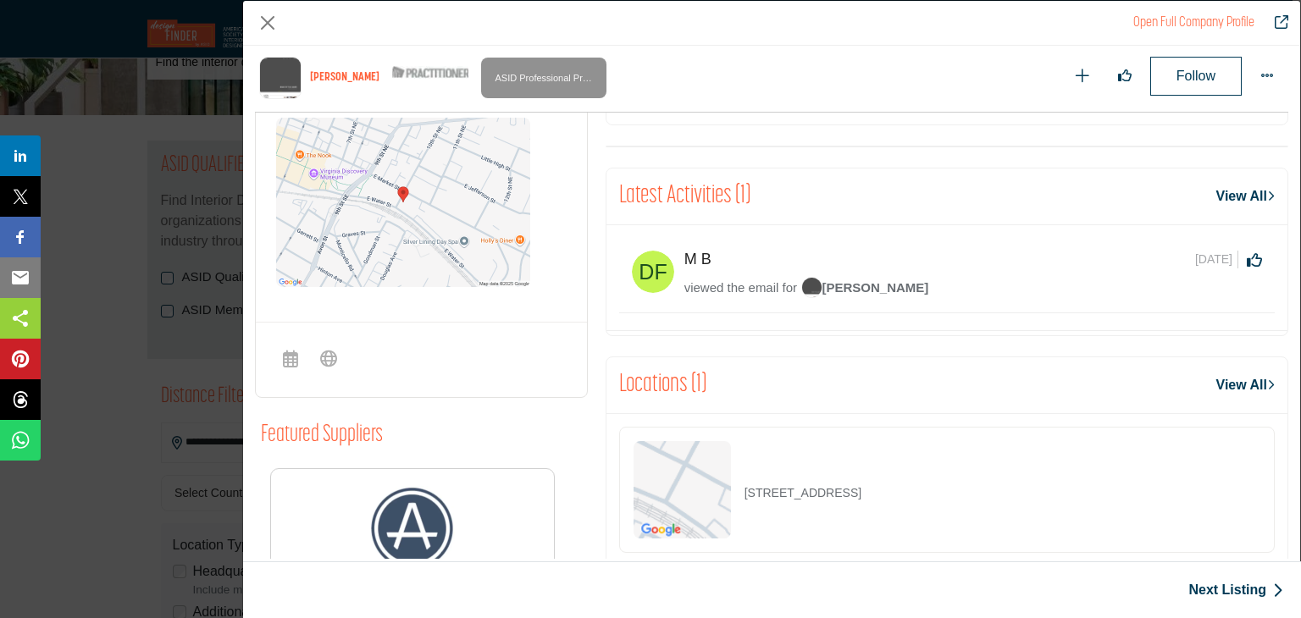
click at [1267, 380] on icon "Company Data Modal" at bounding box center [1271, 385] width 8 height 13
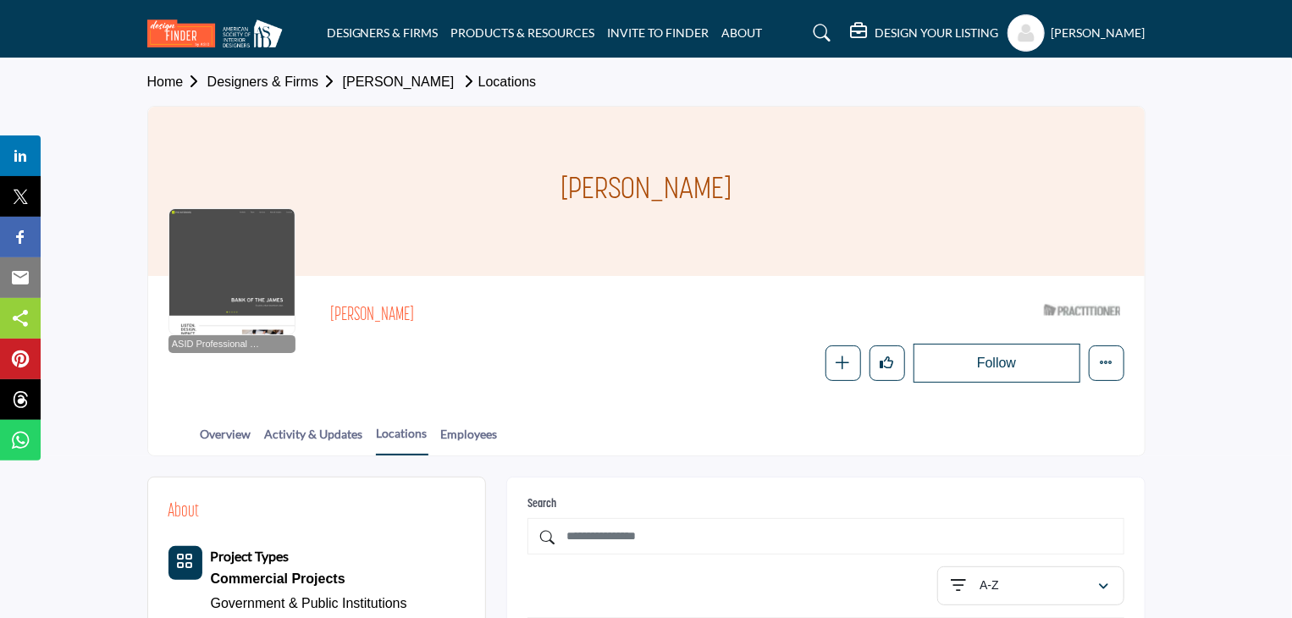
click at [241, 296] on div at bounding box center [232, 271] width 127 height 127
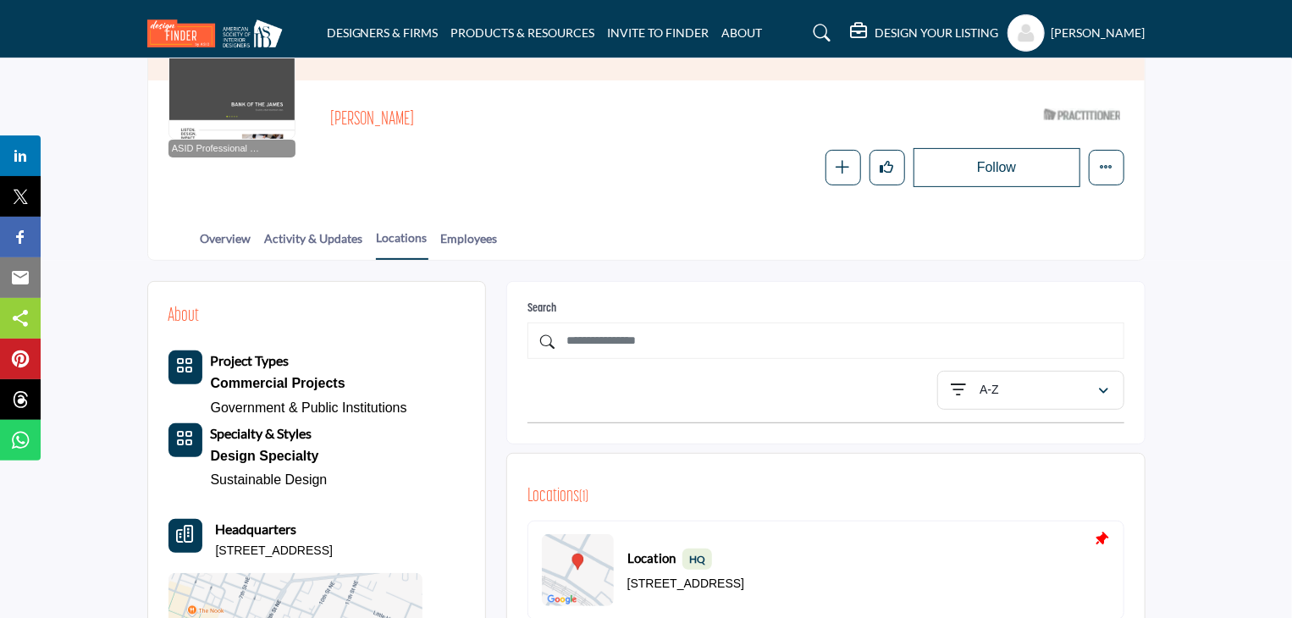
scroll to position [197, 0]
click at [831, 35] on icon at bounding box center [822, 33] width 17 height 17
click at [831, 30] on icon at bounding box center [822, 33] width 17 height 17
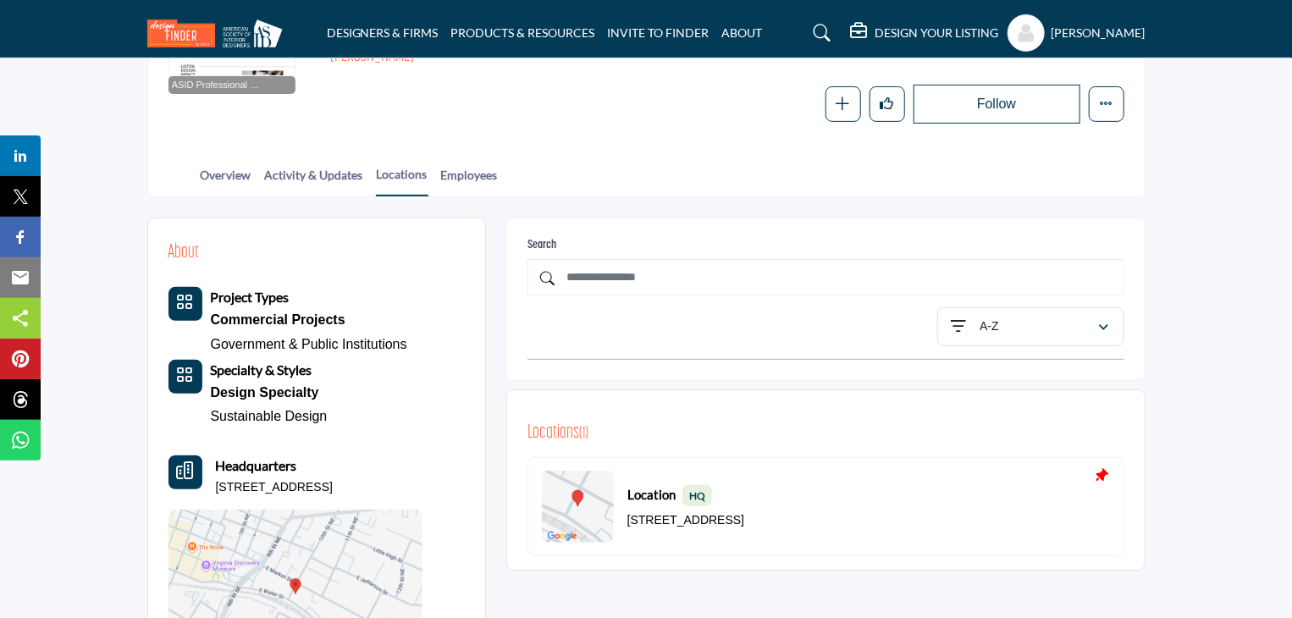
scroll to position [197, 0]
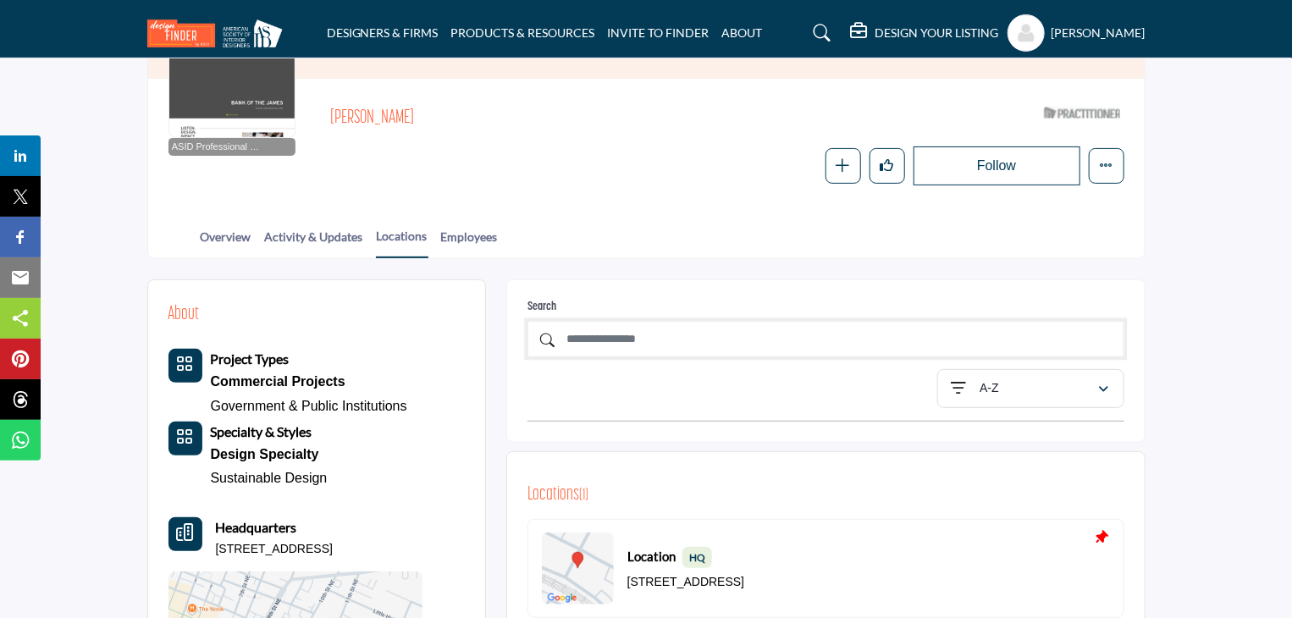
click at [688, 343] on input "text" at bounding box center [826, 339] width 597 height 36
type input "**********"
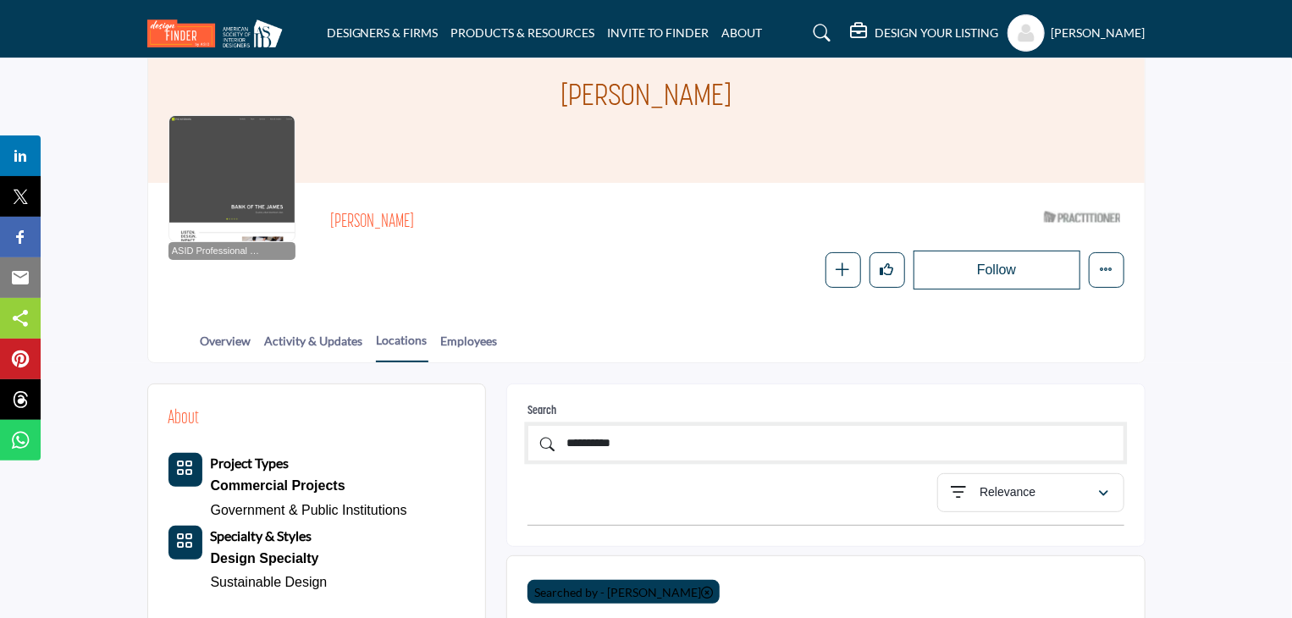
scroll to position [85, 0]
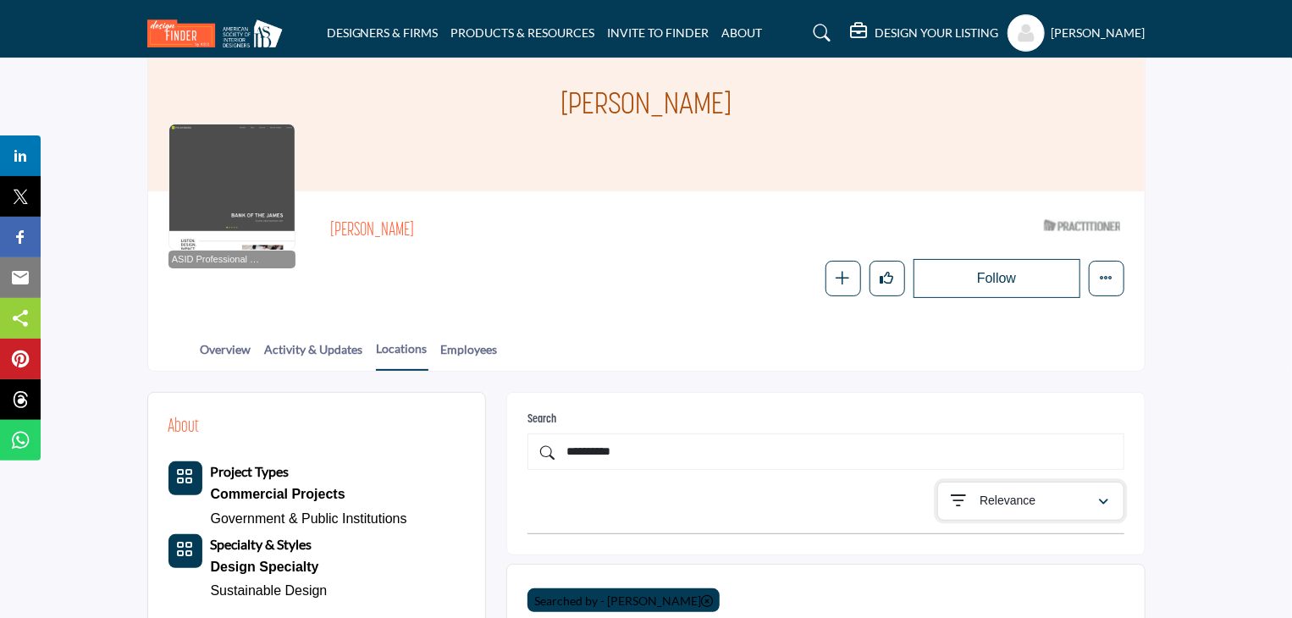
click at [1103, 494] on div "button" at bounding box center [1104, 501] width 12 height 15
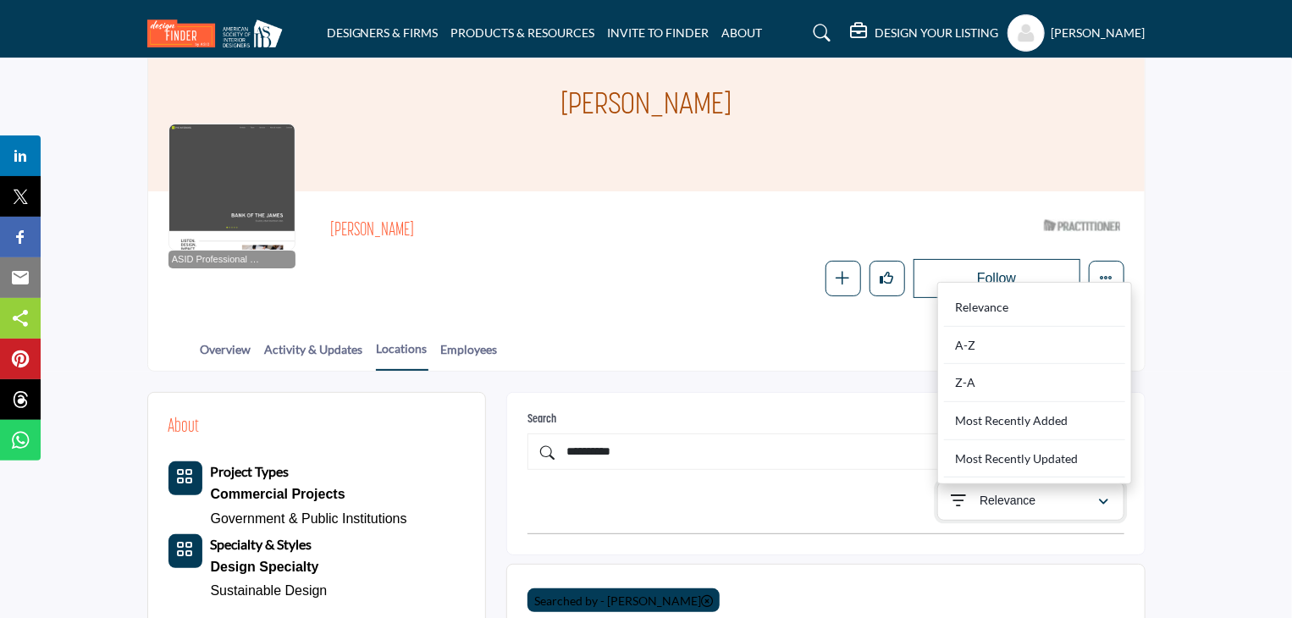
click at [1103, 494] on div "button" at bounding box center [1104, 501] width 12 height 15
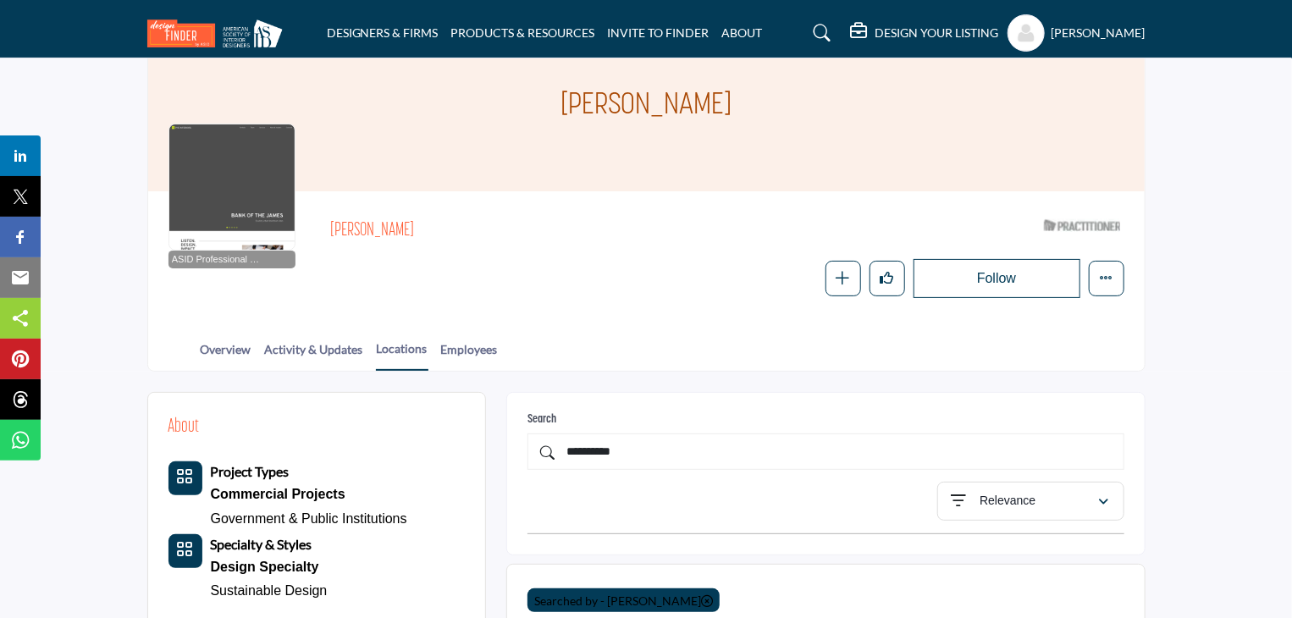
click at [544, 451] on icon at bounding box center [541, 448] width 27 height 23
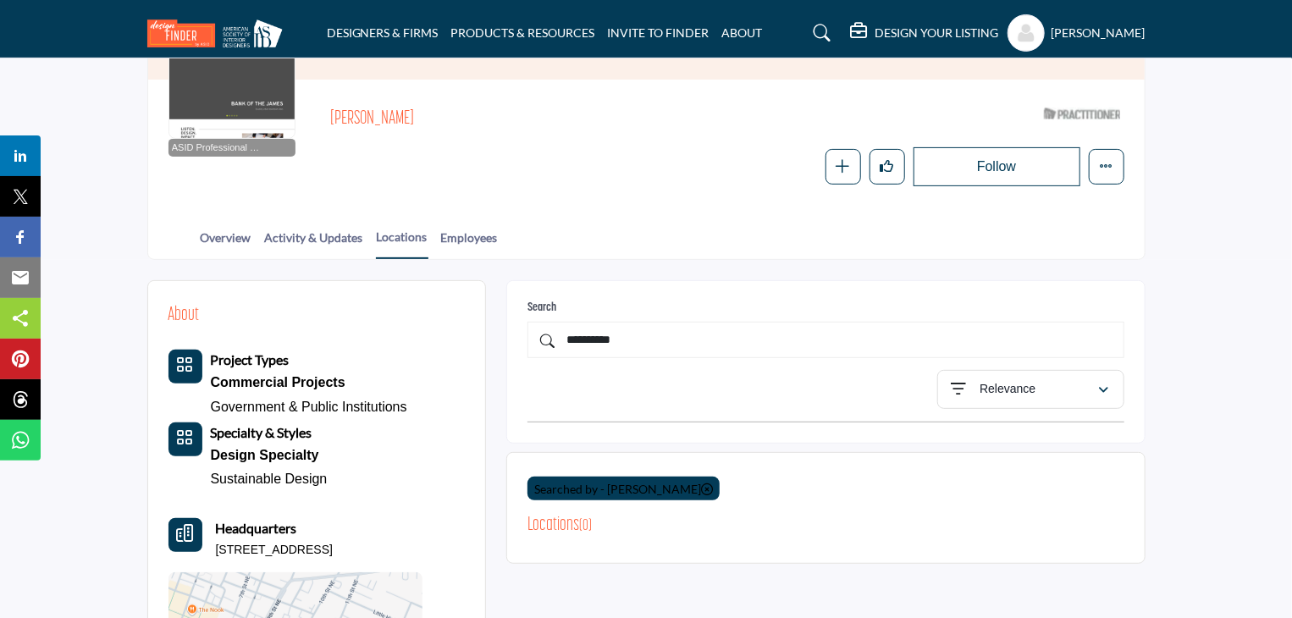
scroll to position [225, 0]
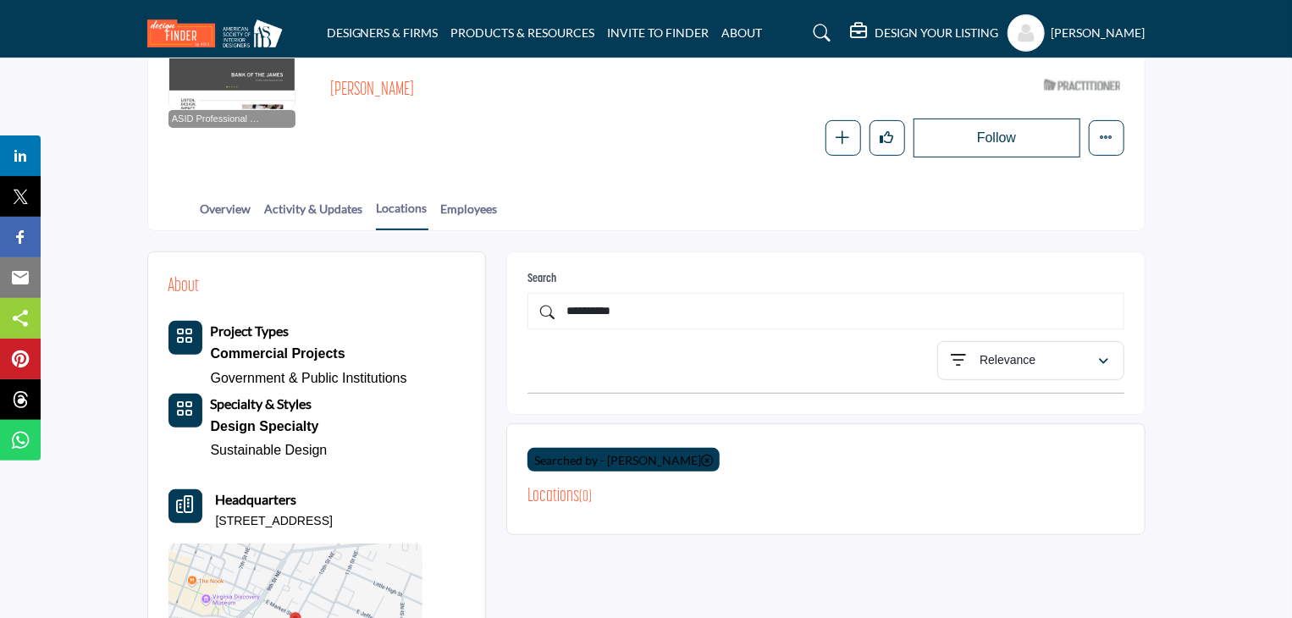
click at [550, 312] on icon at bounding box center [541, 307] width 27 height 23
click at [549, 308] on icon at bounding box center [541, 307] width 27 height 23
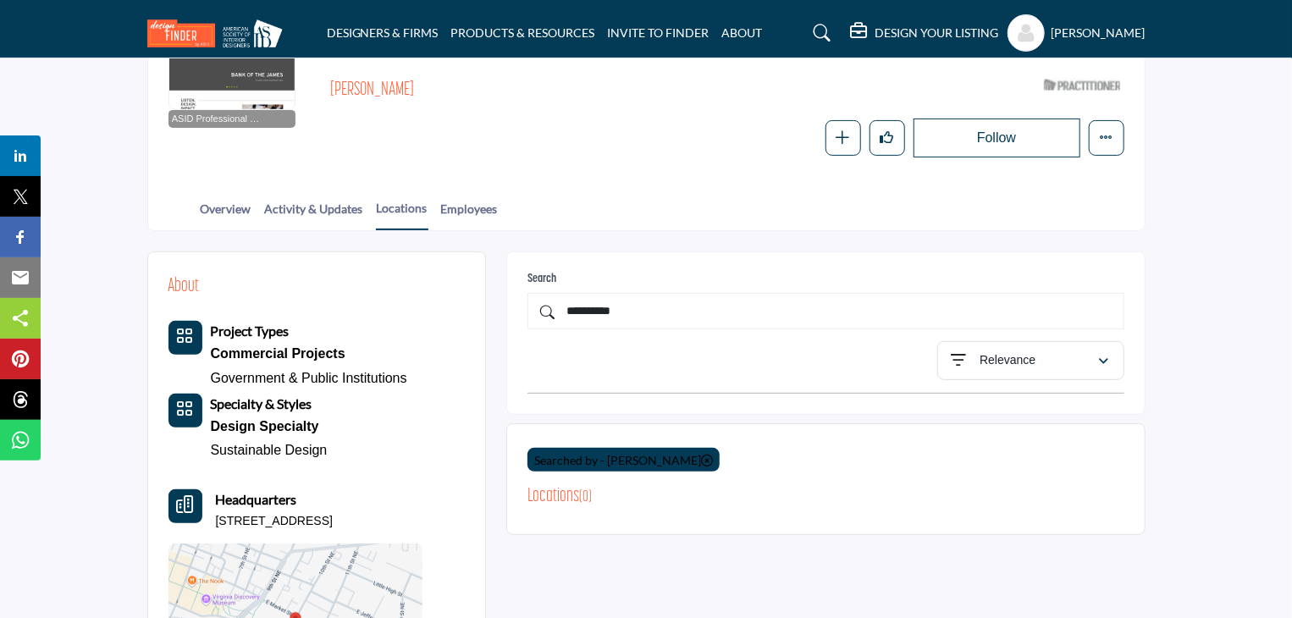
click at [549, 308] on icon at bounding box center [541, 307] width 27 height 23
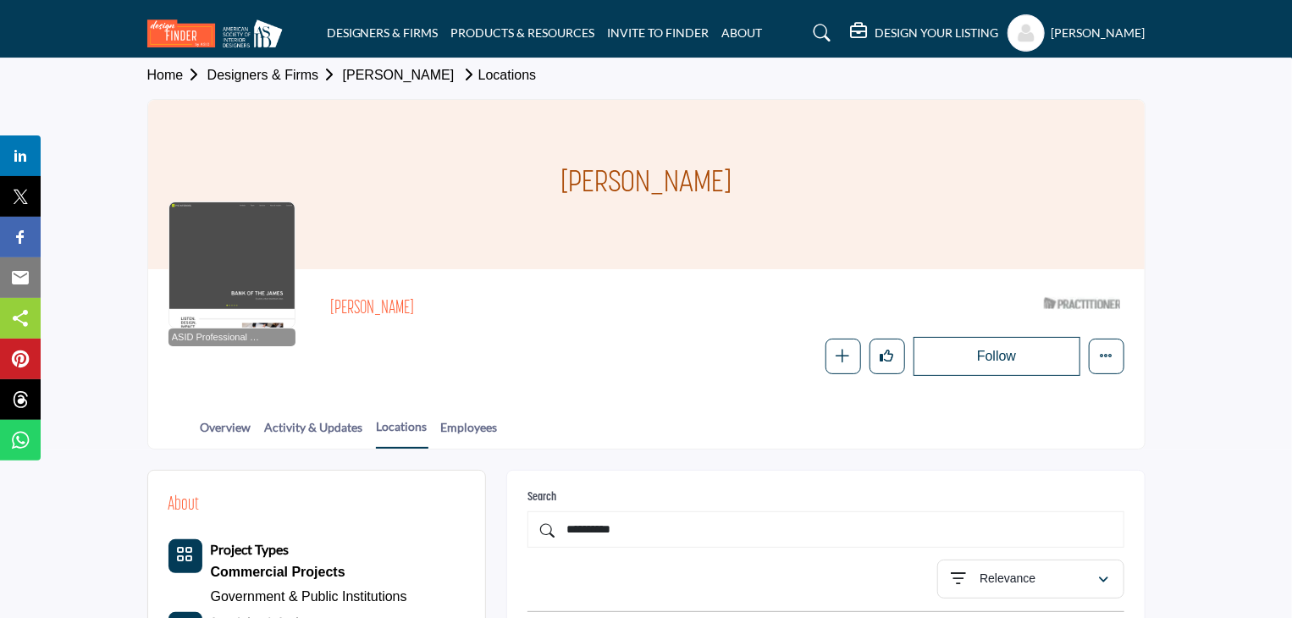
scroll to position [0, 0]
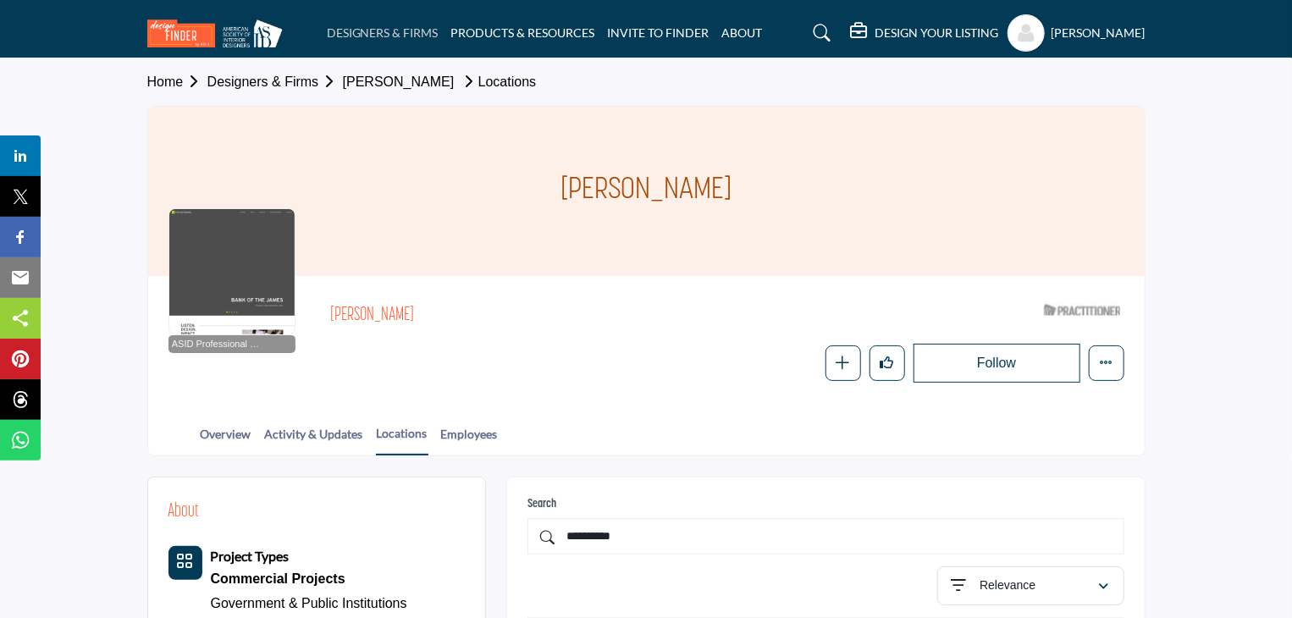
click at [417, 28] on link "DESIGNERS & FIRMS" at bounding box center [383, 32] width 112 height 14
click at [831, 29] on icon at bounding box center [822, 33] width 17 height 17
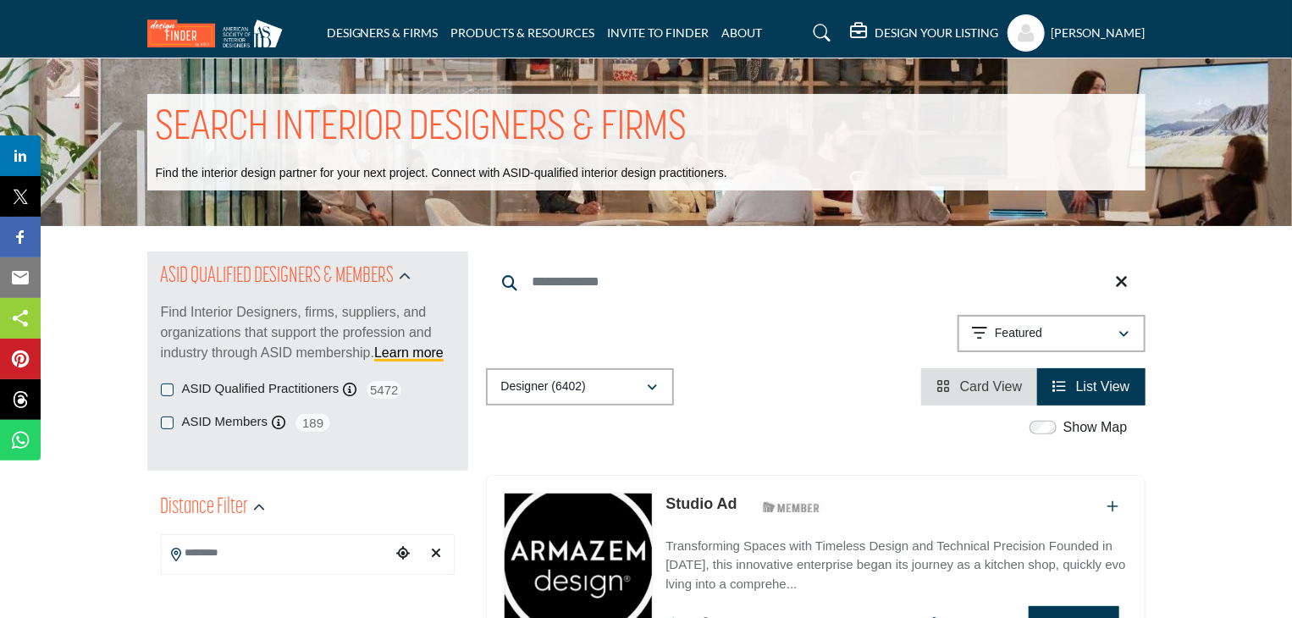
click at [603, 278] on input "Search Keyword" at bounding box center [816, 282] width 660 height 41
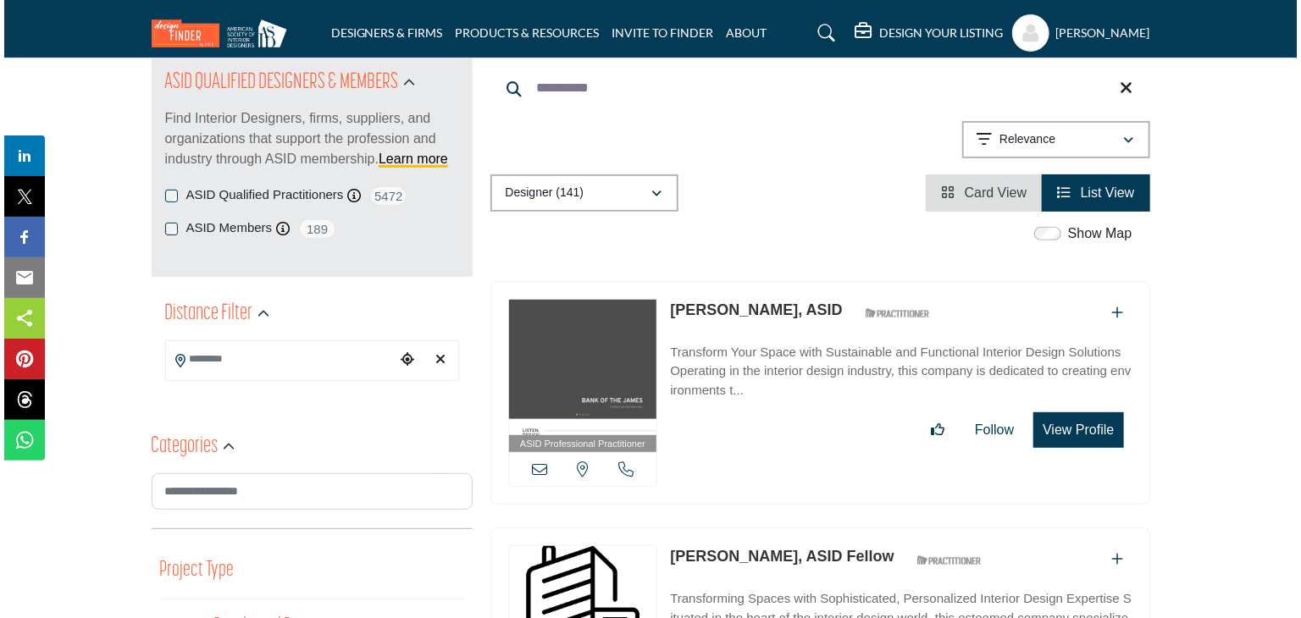
scroll to position [197, 0]
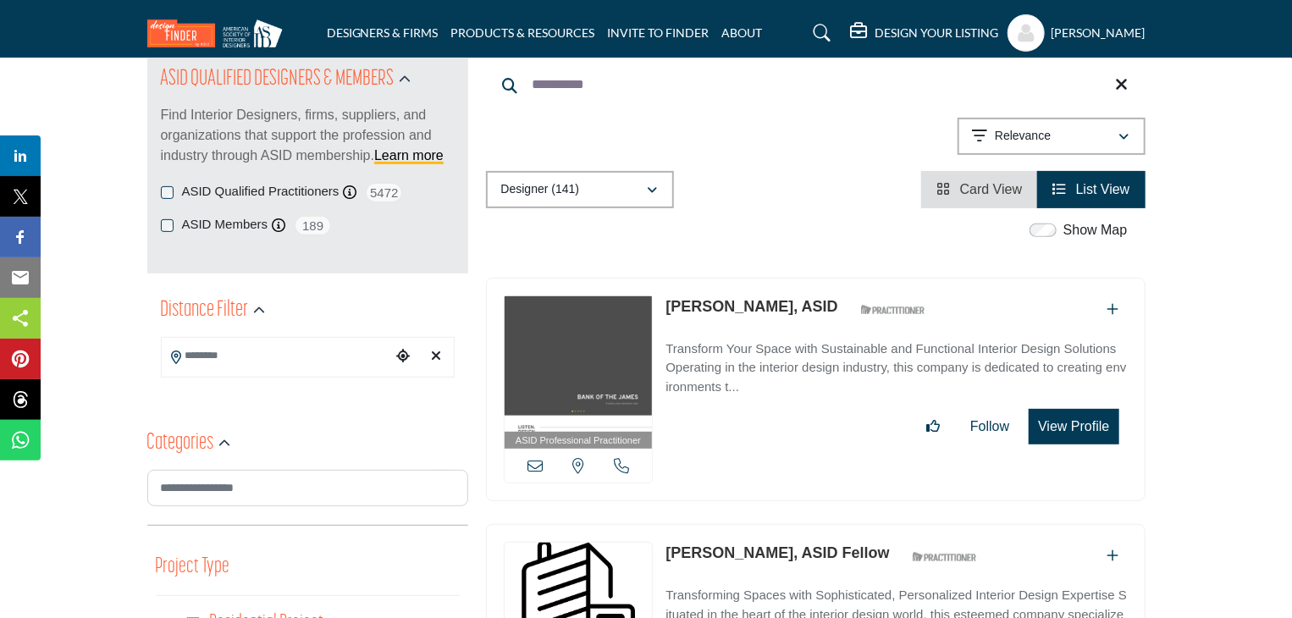
type input "**********"
click at [1097, 421] on button "View Profile" at bounding box center [1074, 427] width 90 height 36
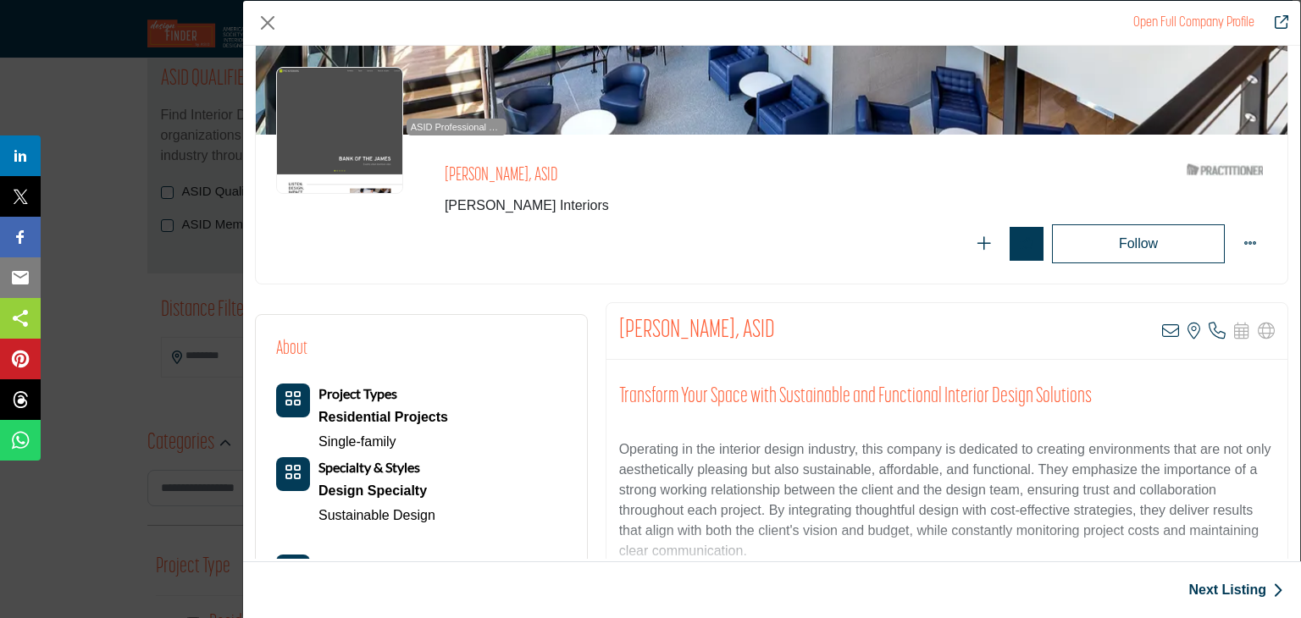
scroll to position [113, 0]
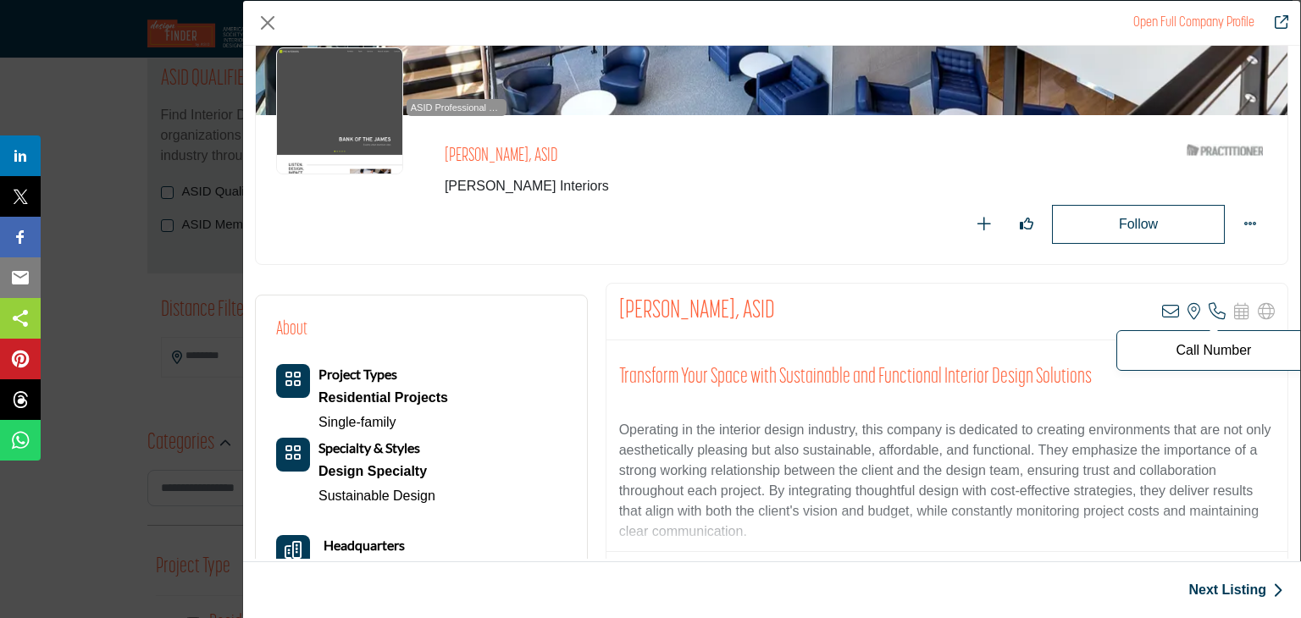
click at [1209, 306] on icon "Company Data Modal" at bounding box center [1216, 311] width 17 height 17
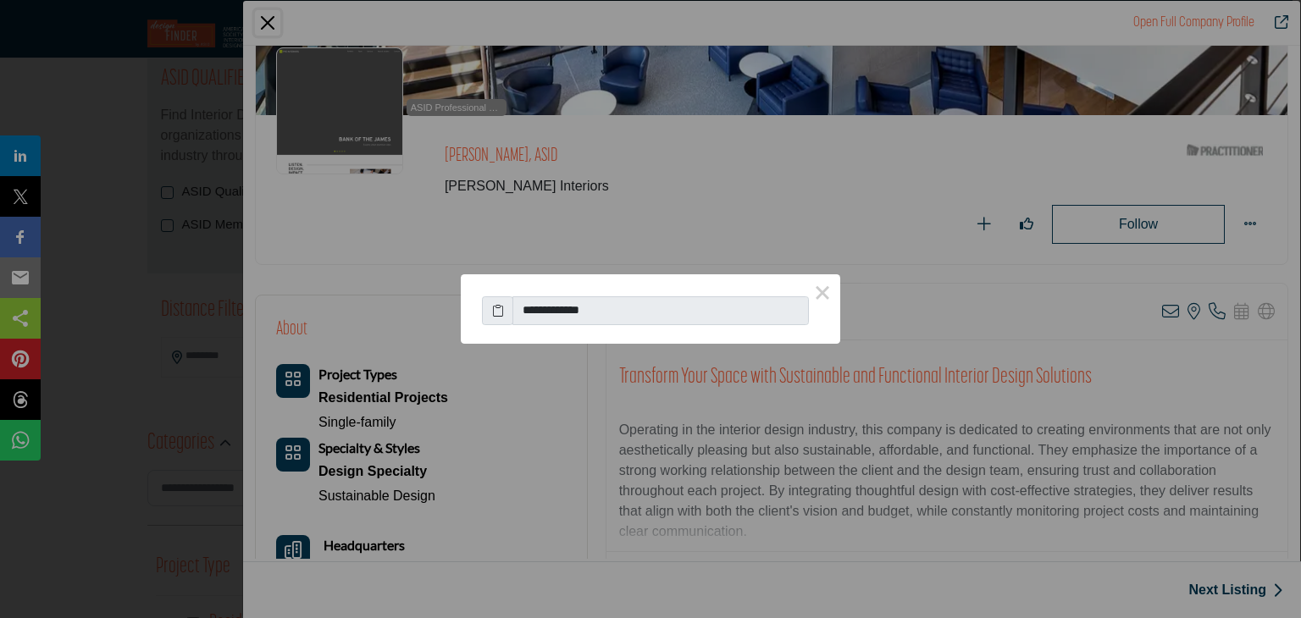
drag, startPoint x: 613, startPoint y: 309, endPoint x: 539, endPoint y: 310, distance: 74.5
click at [539, 310] on input "**********" at bounding box center [660, 310] width 296 height 29
click at [822, 287] on button "×" at bounding box center [822, 292] width 36 height 36
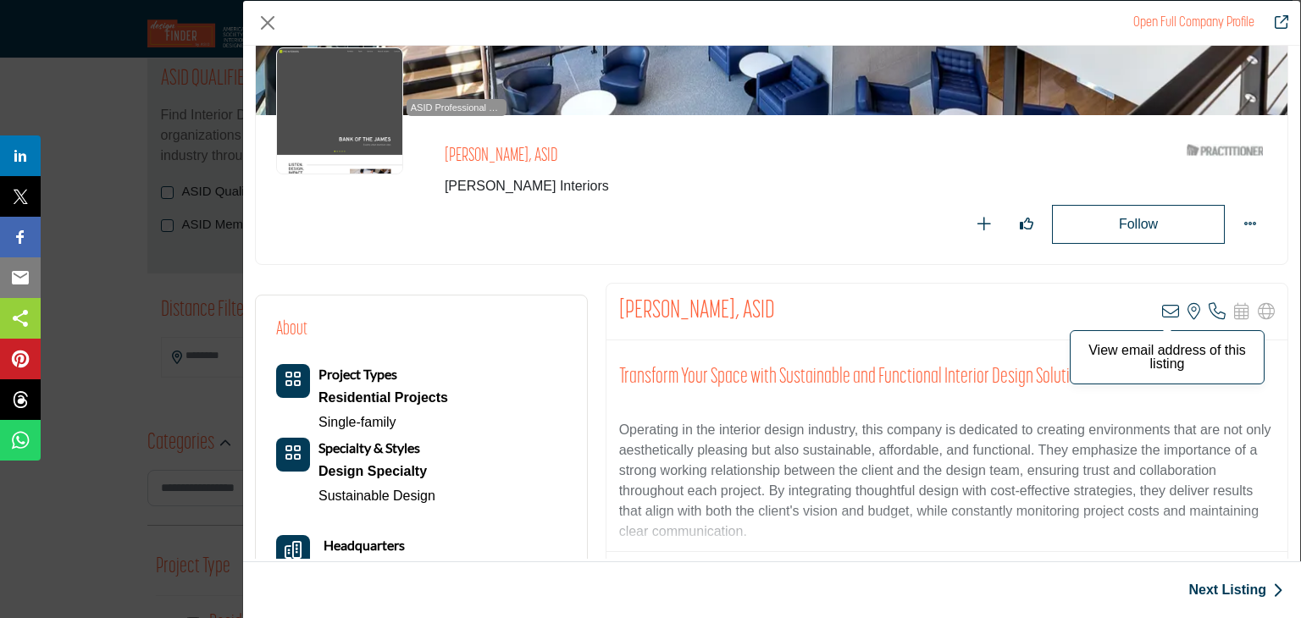
click at [1164, 303] on icon "Company Data Modal" at bounding box center [1170, 311] width 17 height 17
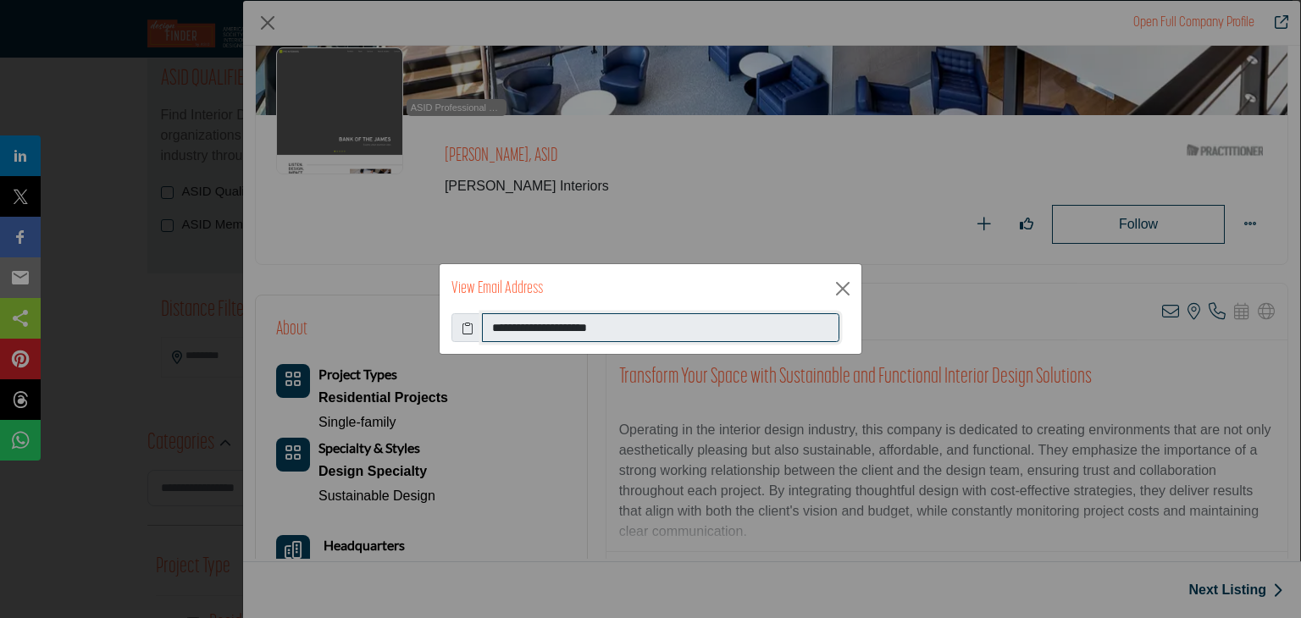
drag, startPoint x: 627, startPoint y: 325, endPoint x: 485, endPoint y: 330, distance: 141.5
click at [485, 330] on input "**********" at bounding box center [660, 327] width 357 height 29
click at [847, 283] on button "Close" at bounding box center [842, 288] width 25 height 25
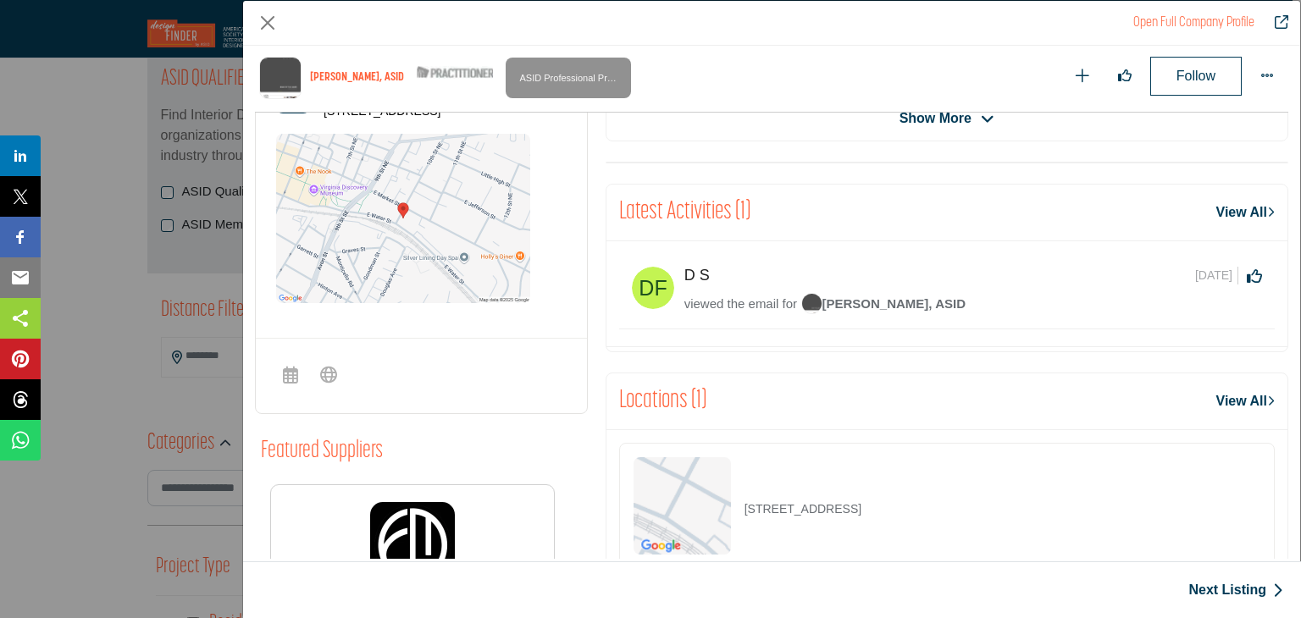
scroll to position [640, 0]
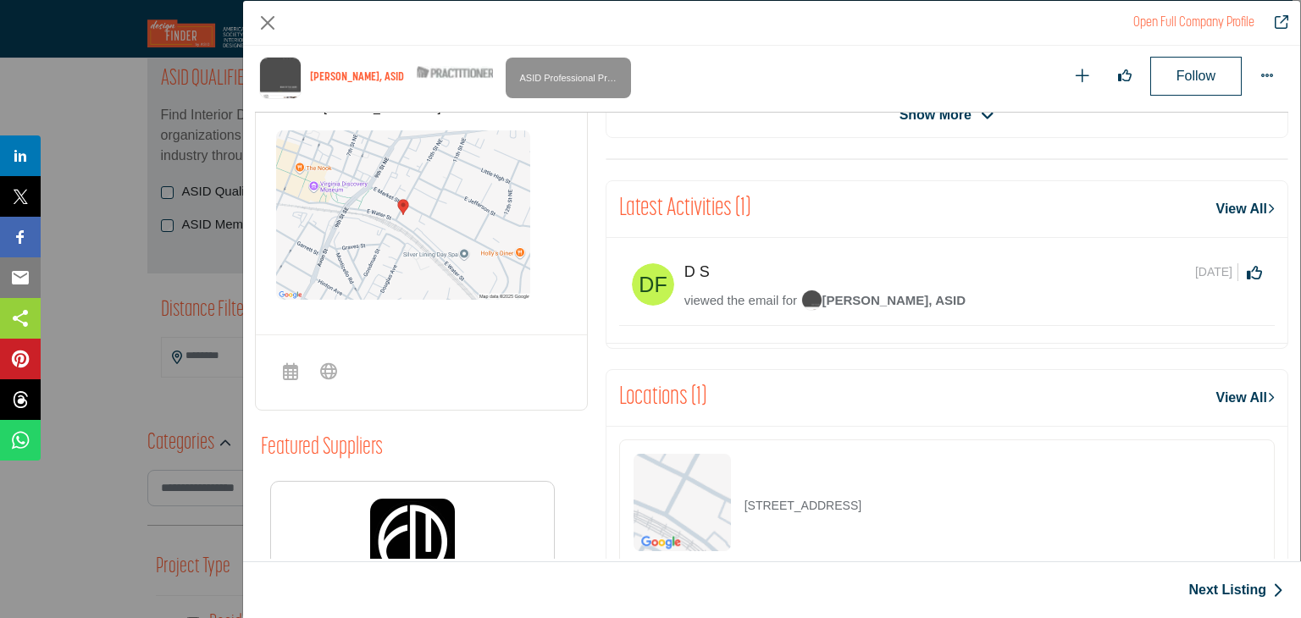
click at [1267, 391] on icon "Company Data Modal" at bounding box center [1271, 397] width 8 height 13
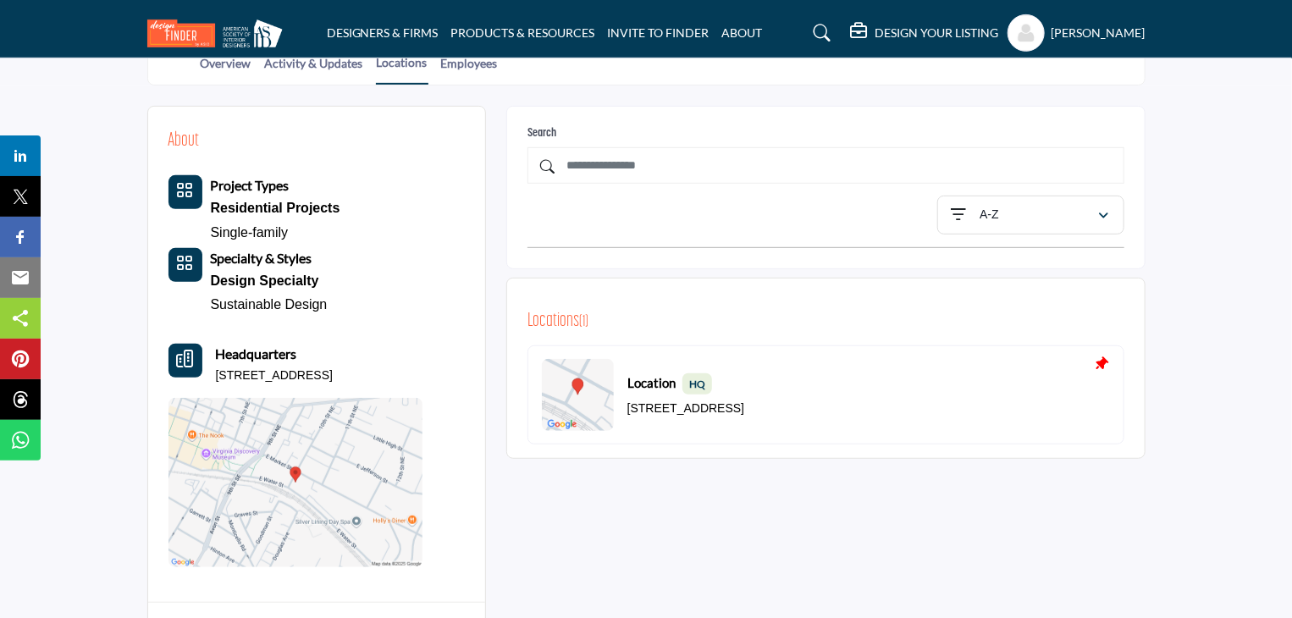
scroll to position [395, 0]
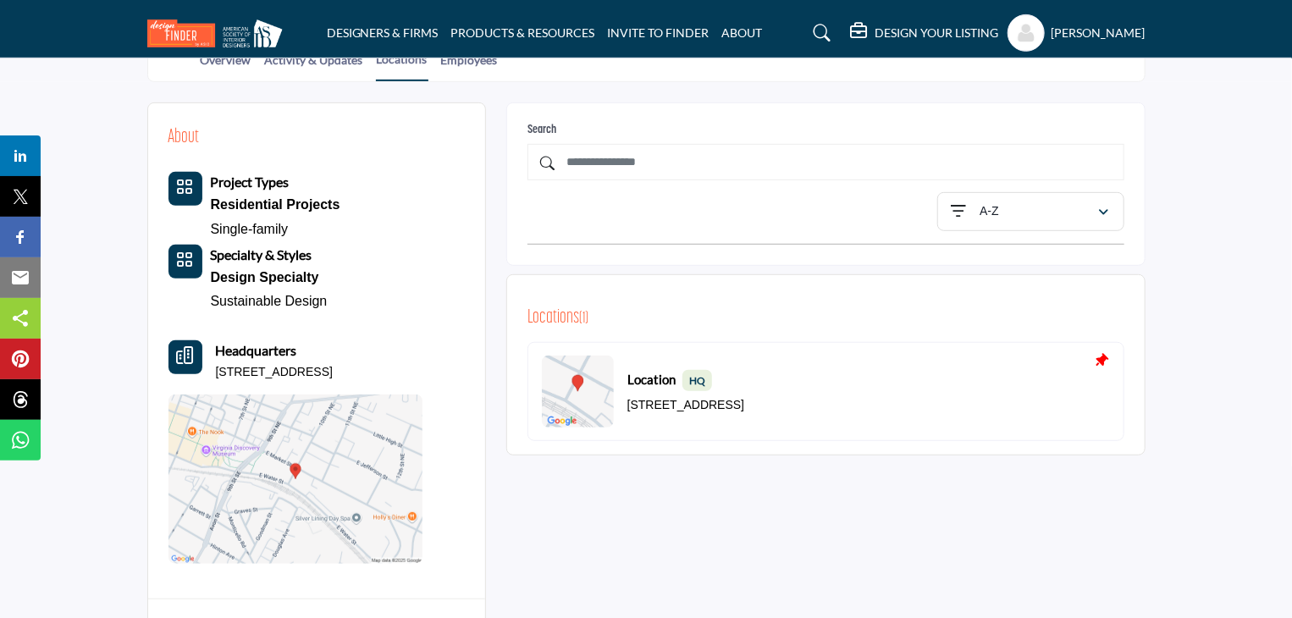
click at [858, 401] on div "Location HQ [STREET_ADDRESS]" at bounding box center [826, 391] width 597 height 99
drag, startPoint x: 858, startPoint y: 397, endPoint x: 806, endPoint y: 401, distance: 51.8
click at [810, 401] on div "Location HQ [STREET_ADDRESS]" at bounding box center [826, 391] width 597 height 99
click at [744, 404] on p "[STREET_ADDRESS]" at bounding box center [686, 405] width 117 height 17
click at [866, 398] on div "Location HQ [STREET_ADDRESS]" at bounding box center [826, 391] width 597 height 99
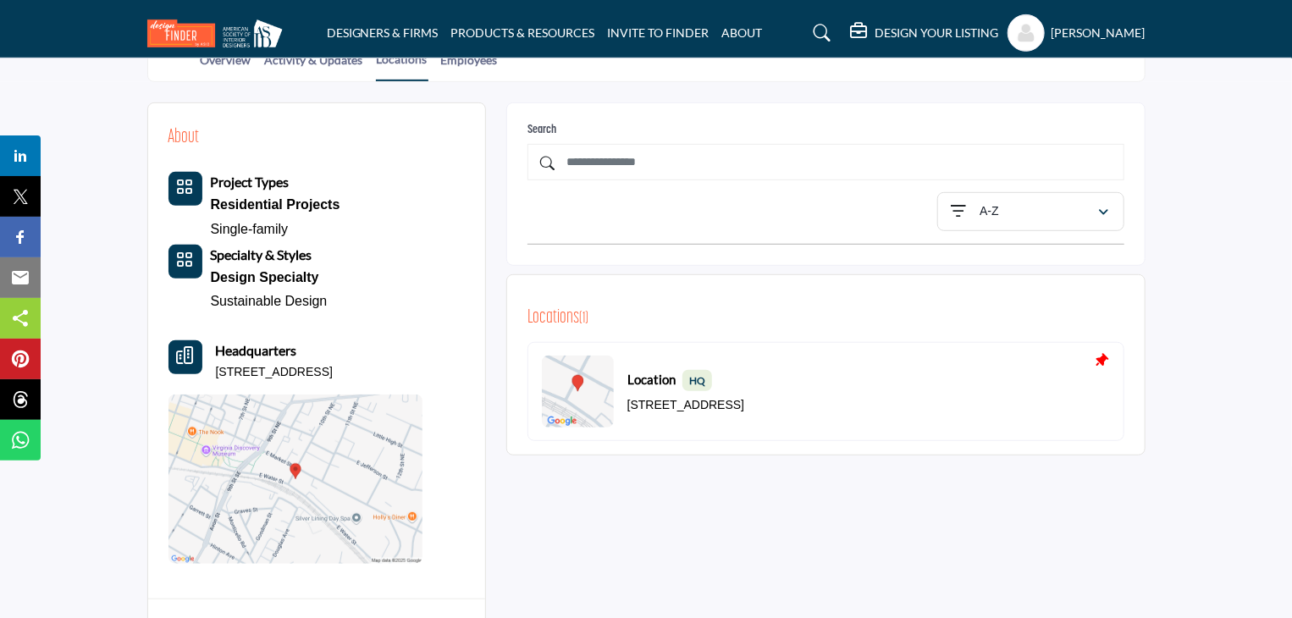
click at [859, 398] on div "Location HQ [STREET_ADDRESS]" at bounding box center [826, 391] width 597 height 99
click at [855, 399] on div "Location HQ [STREET_ADDRESS]" at bounding box center [826, 391] width 597 height 99
drag, startPoint x: 855, startPoint y: 397, endPoint x: 628, endPoint y: 401, distance: 227.0
click at [628, 401] on div "Location HQ [STREET_ADDRESS]" at bounding box center [826, 391] width 597 height 99
copy p "[STREET_ADDRESS]"
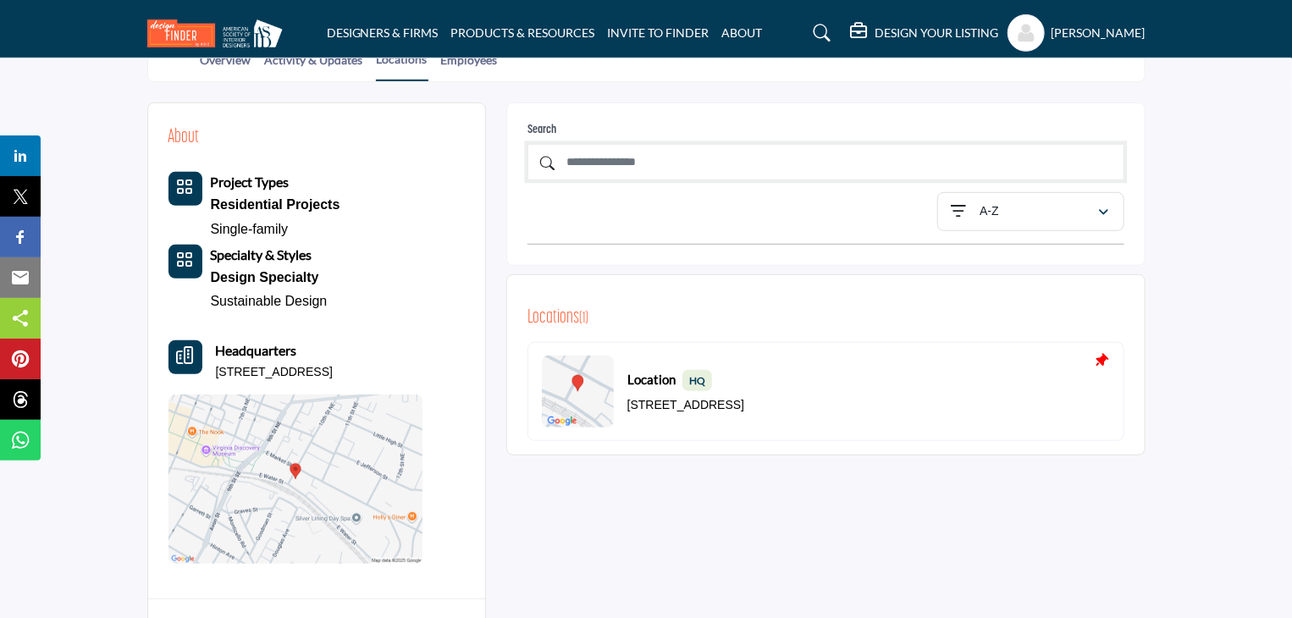
click at [671, 161] on input "text" at bounding box center [826, 162] width 597 height 36
type input "**********"
click at [542, 158] on icon at bounding box center [541, 158] width 27 height 23
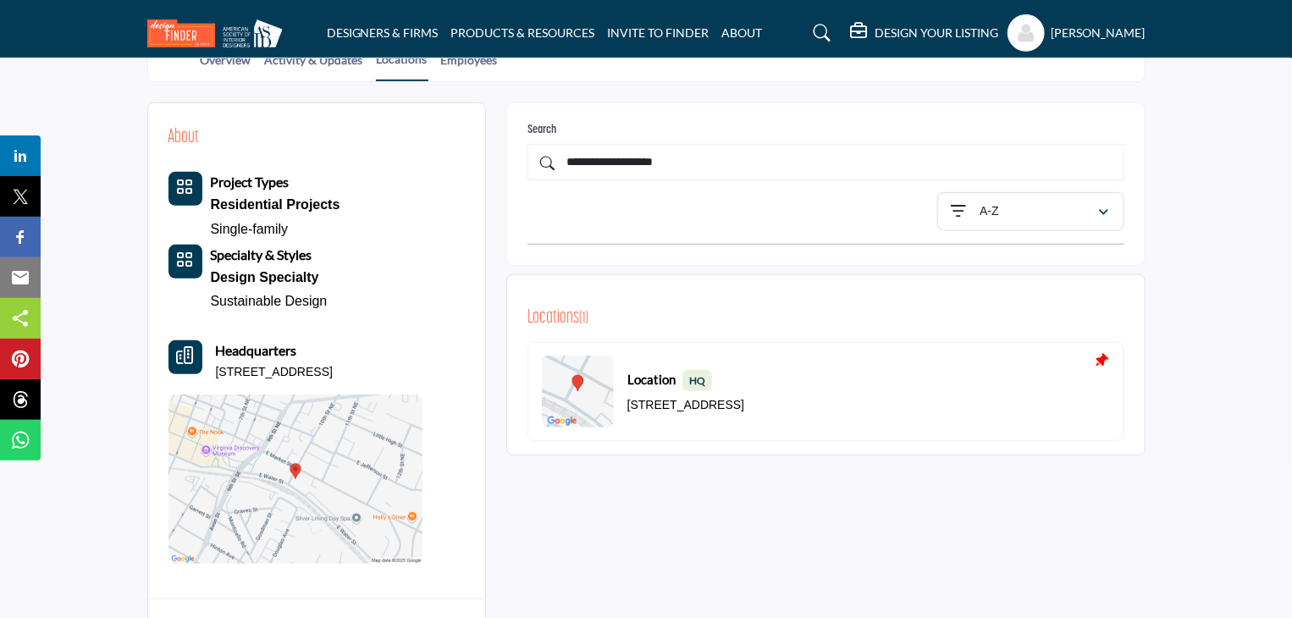
click at [542, 158] on icon at bounding box center [541, 158] width 27 height 23
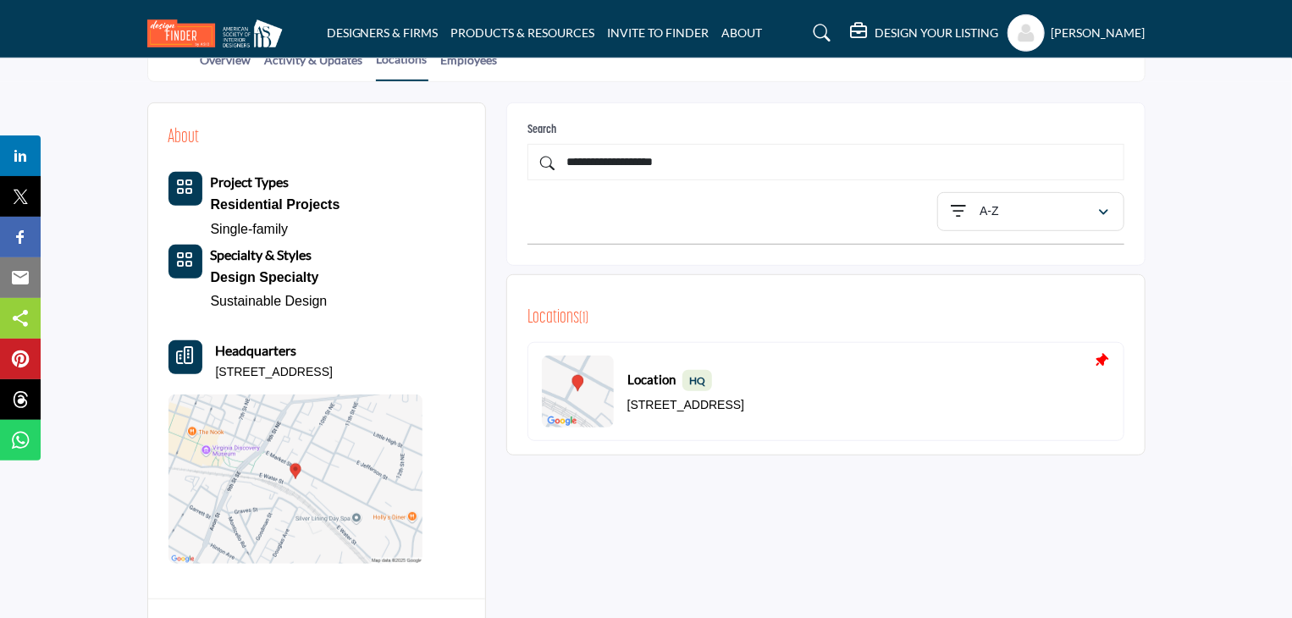
click at [542, 158] on icon at bounding box center [541, 158] width 27 height 23
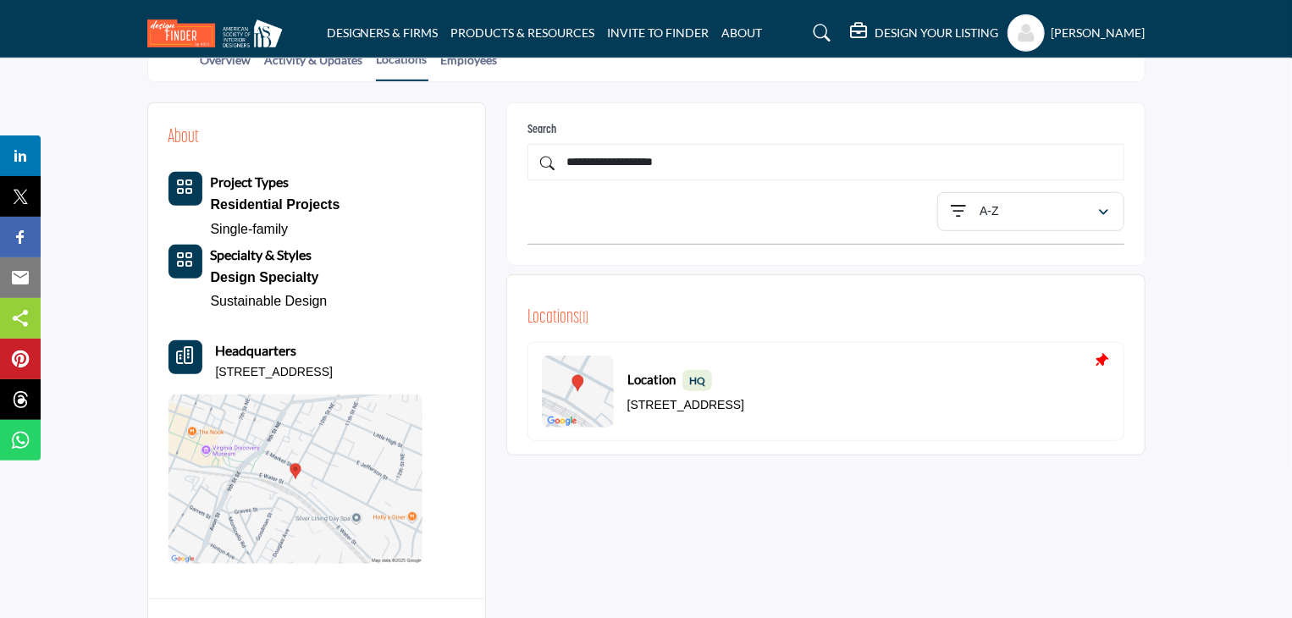
click at [542, 158] on icon at bounding box center [541, 158] width 27 height 23
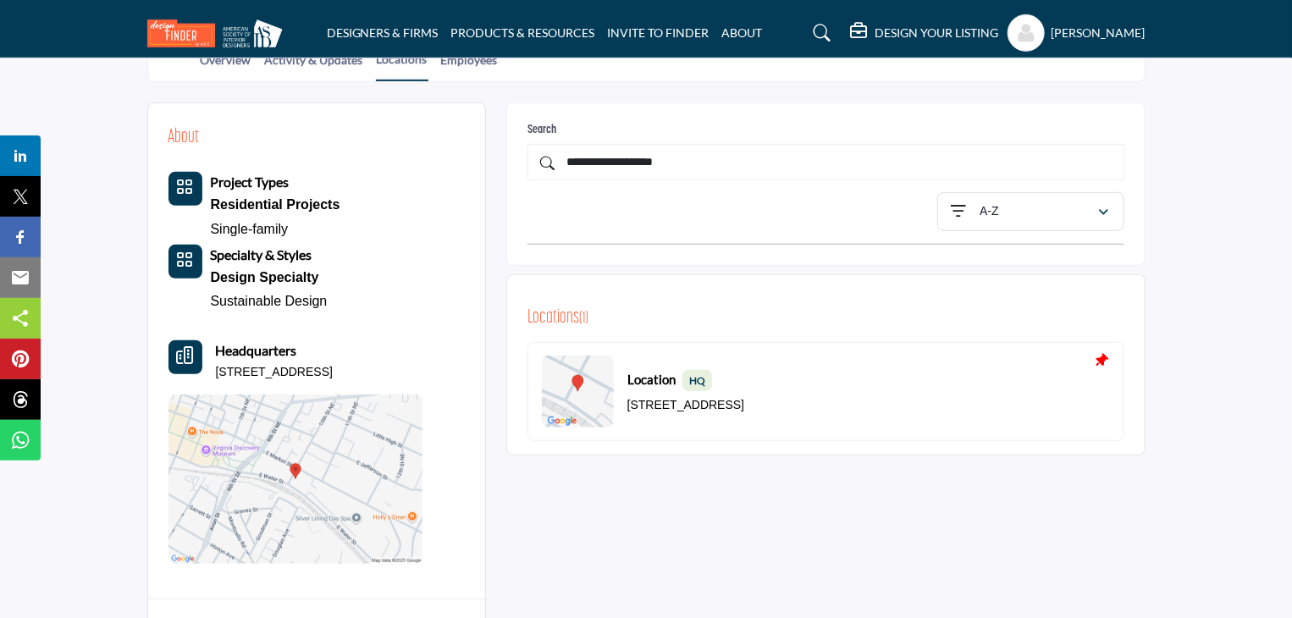
click at [542, 158] on icon at bounding box center [541, 158] width 27 height 23
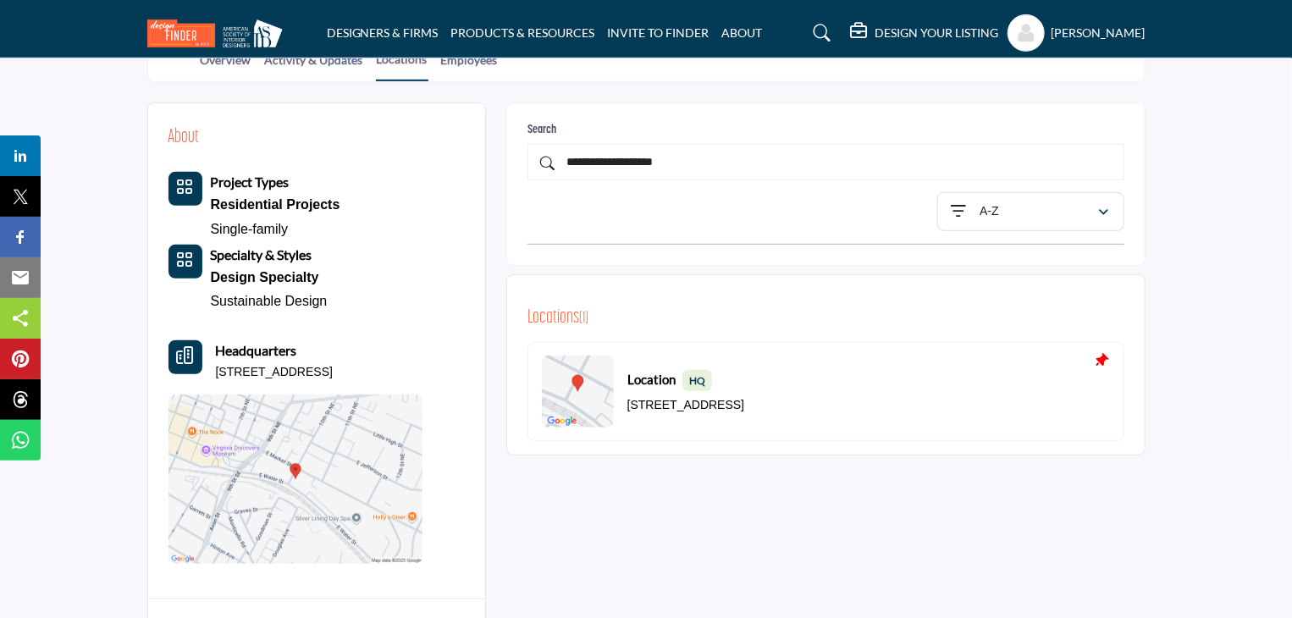
click at [542, 158] on icon at bounding box center [541, 158] width 27 height 23
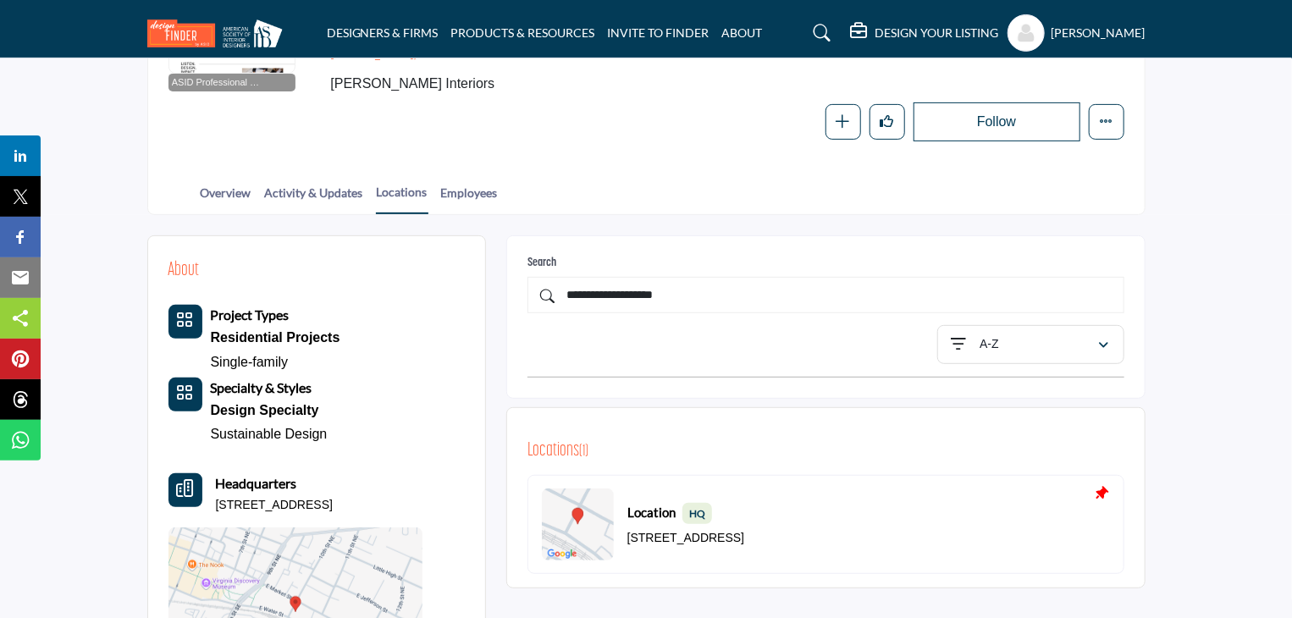
scroll to position [255, 0]
